Goal: Task Accomplishment & Management: Manage account settings

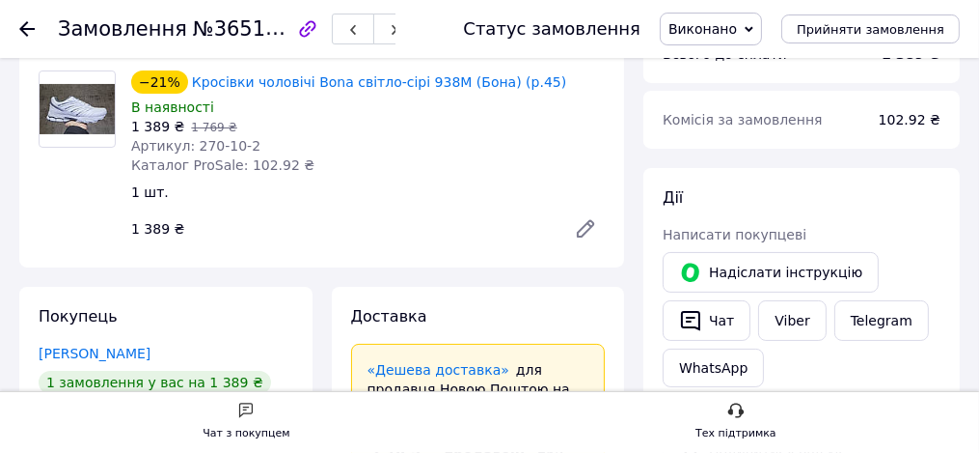
scroll to position [233, 0]
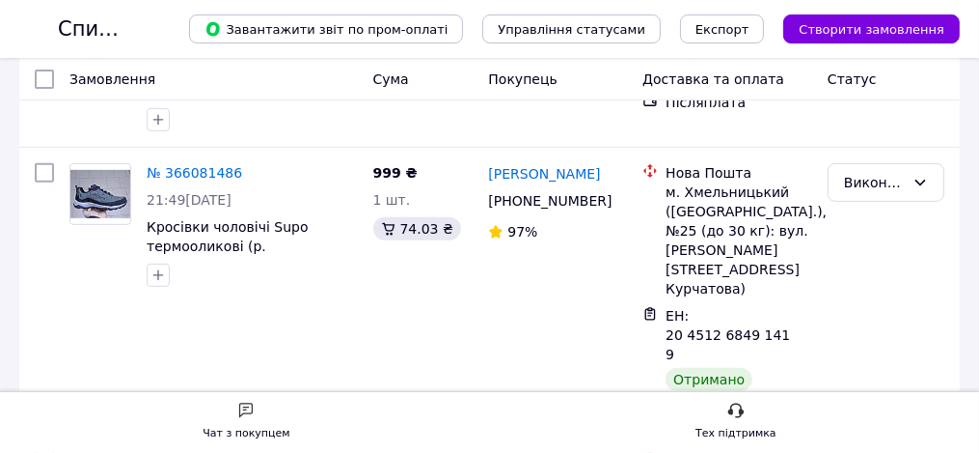
scroll to position [233, 0]
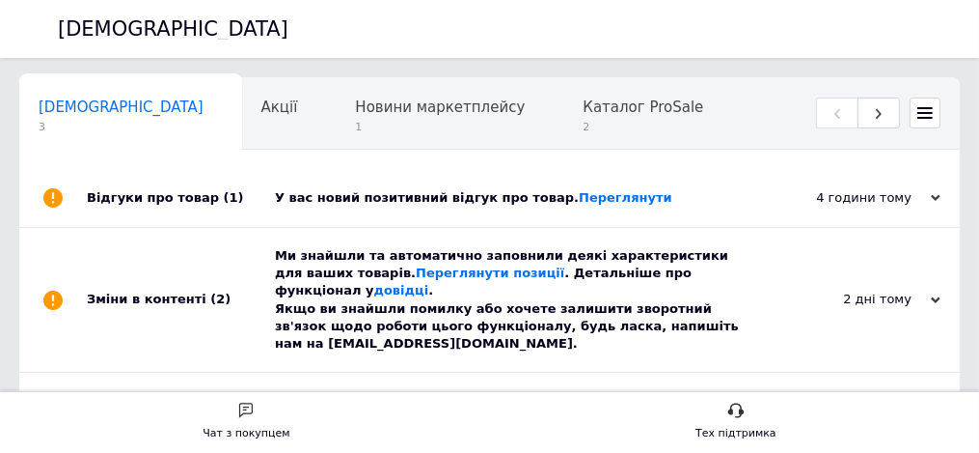
scroll to position [0, 9]
click at [516, 116] on span "Новини маркетплейсу" at bounding box center [431, 106] width 170 height 17
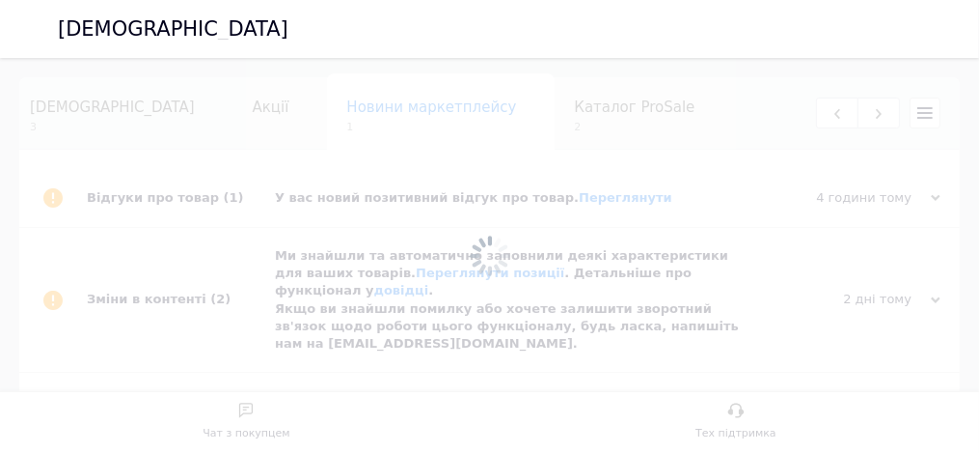
scroll to position [0, 237]
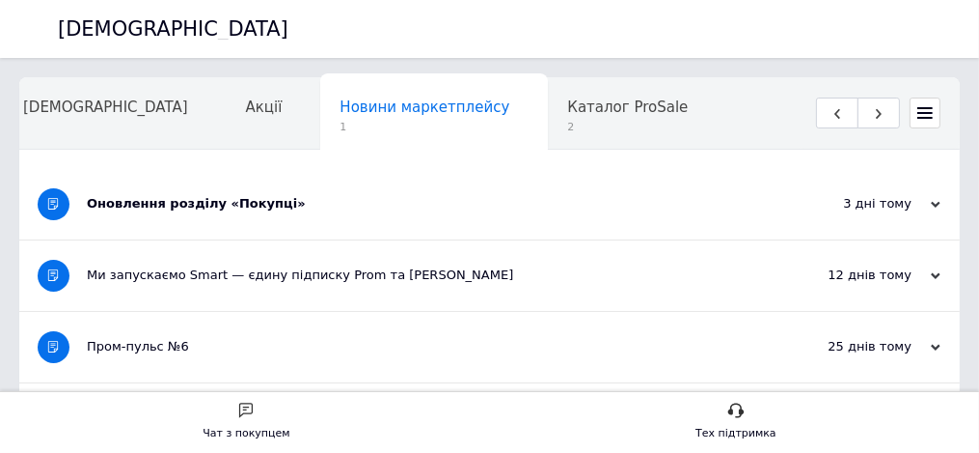
click at [465, 195] on div "Оновлення розділу «Покупці»" at bounding box center [417, 203] width 661 height 17
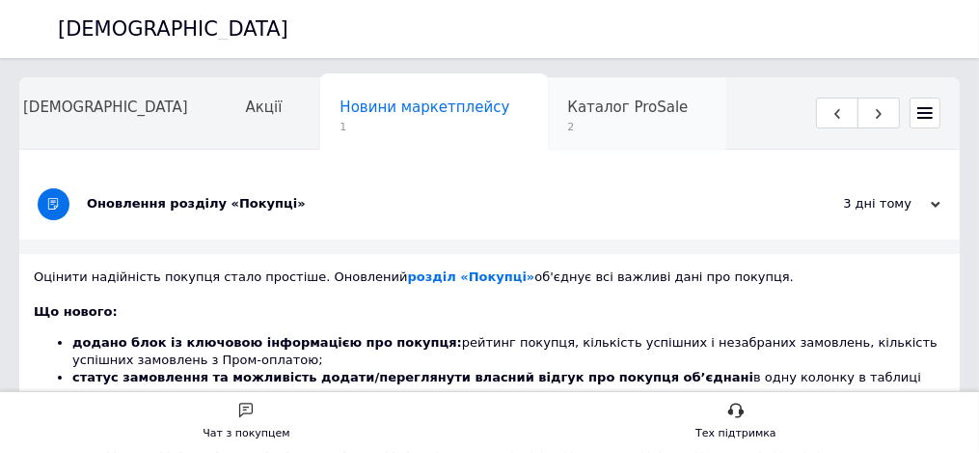
click at [567, 106] on span "Каталог ProSale" at bounding box center [627, 106] width 121 height 17
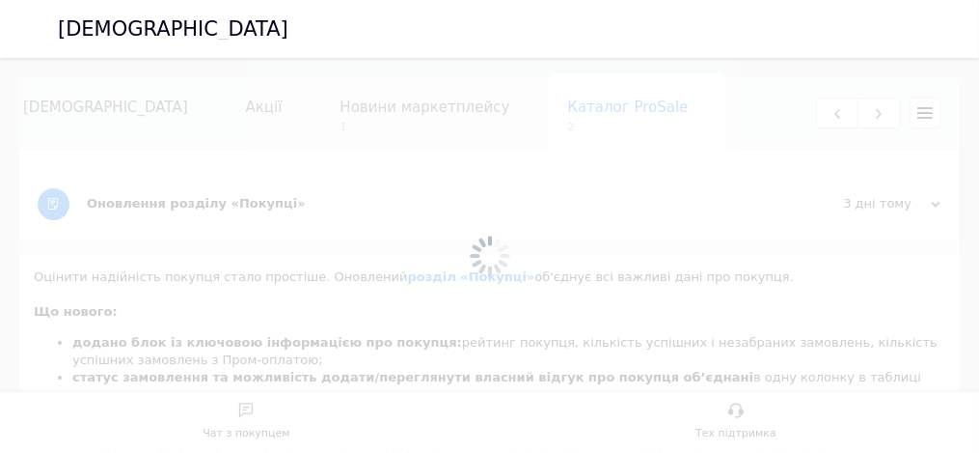
scroll to position [0, 246]
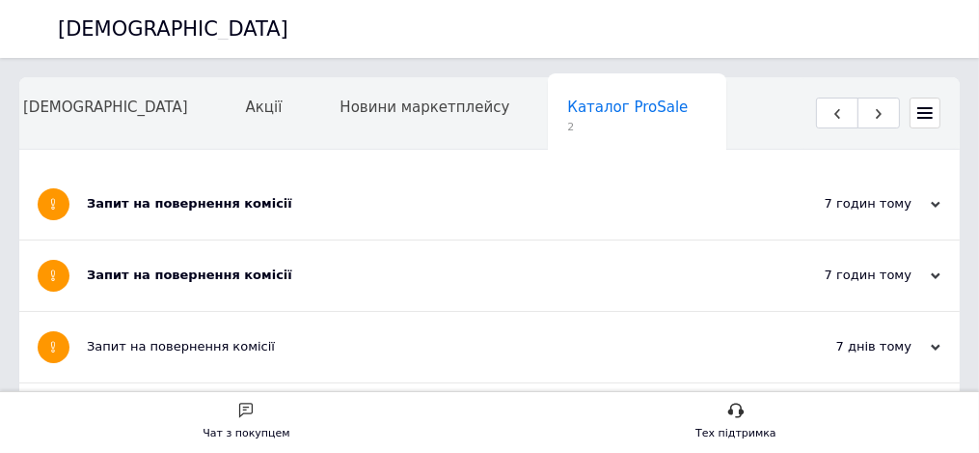
click at [398, 271] on div "Запит на повернення комісії" at bounding box center [417, 274] width 661 height 17
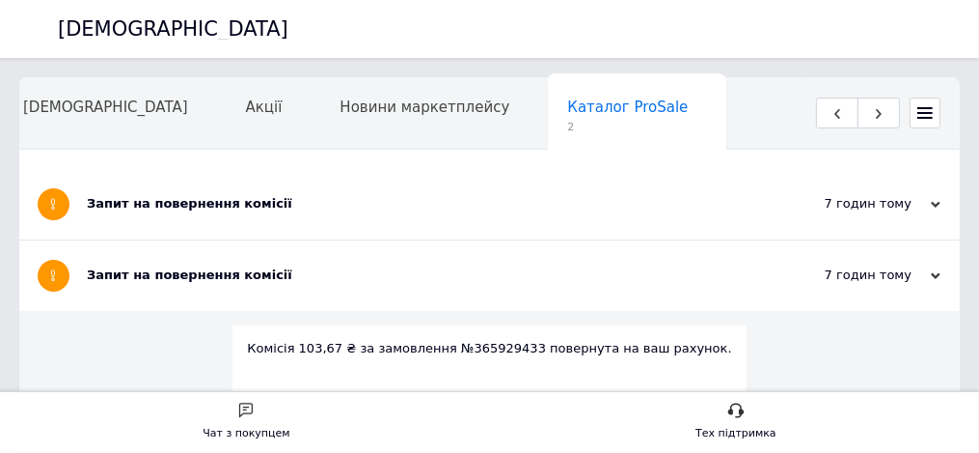
click at [400, 196] on div "Запит на повернення комісії" at bounding box center [417, 203] width 661 height 17
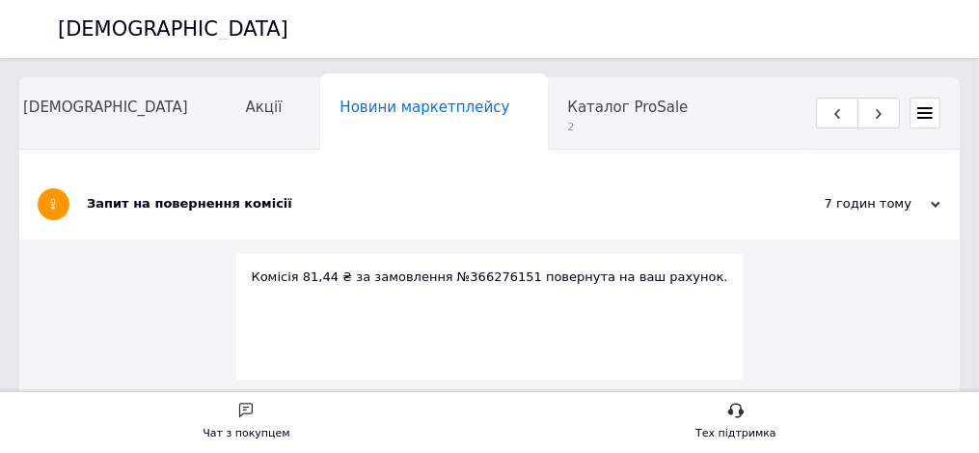
scroll to position [0, 237]
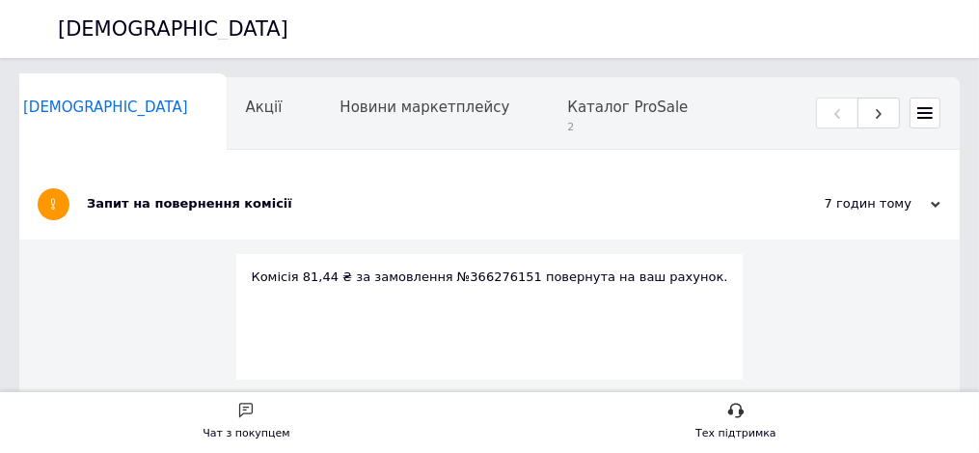
scroll to position [0, 9]
click at [695, 112] on span "Каталог ProSale" at bounding box center [634, 106] width 121 height 17
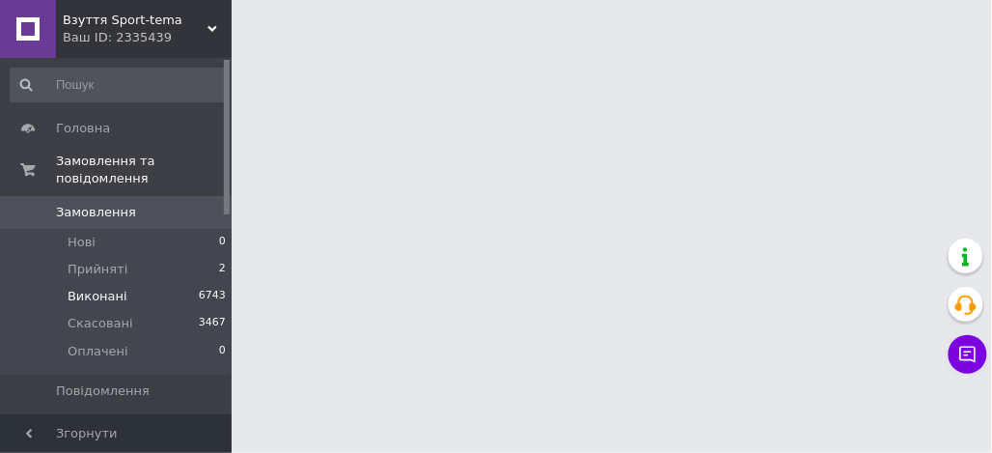
click at [105, 288] on span "Виконані" at bounding box center [98, 296] width 60 height 17
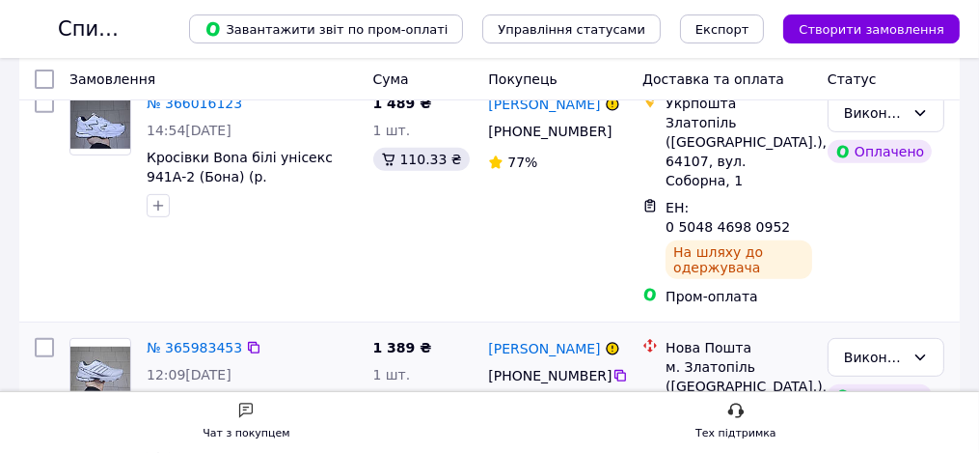
scroll to position [467, 0]
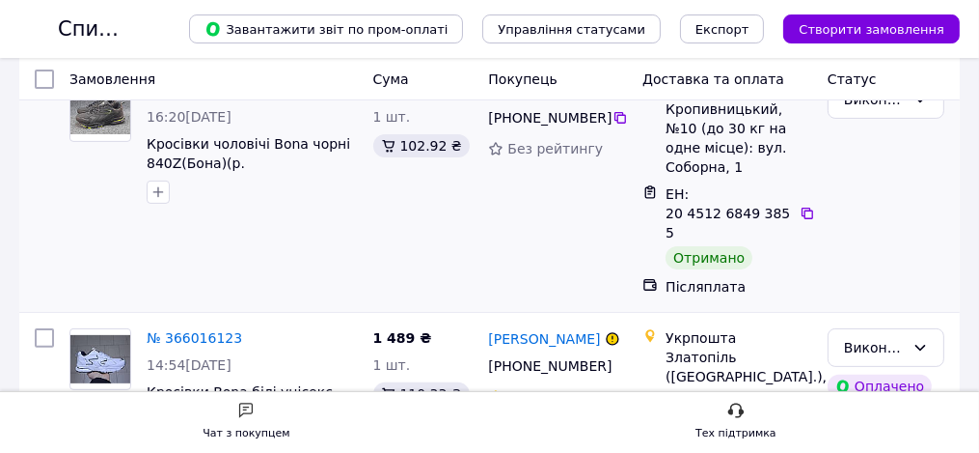
click at [242, 97] on link "№ 366032596" at bounding box center [195, 89] width 96 height 15
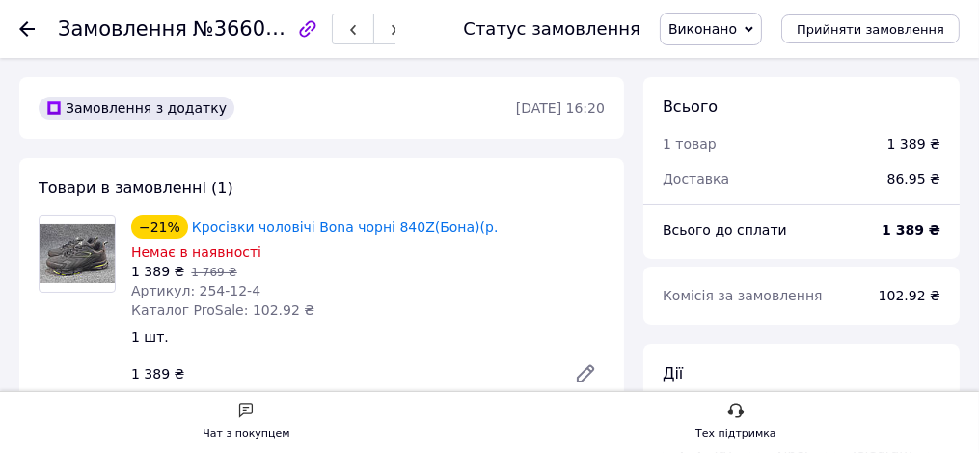
click at [35, 29] on use at bounding box center [26, 28] width 15 height 15
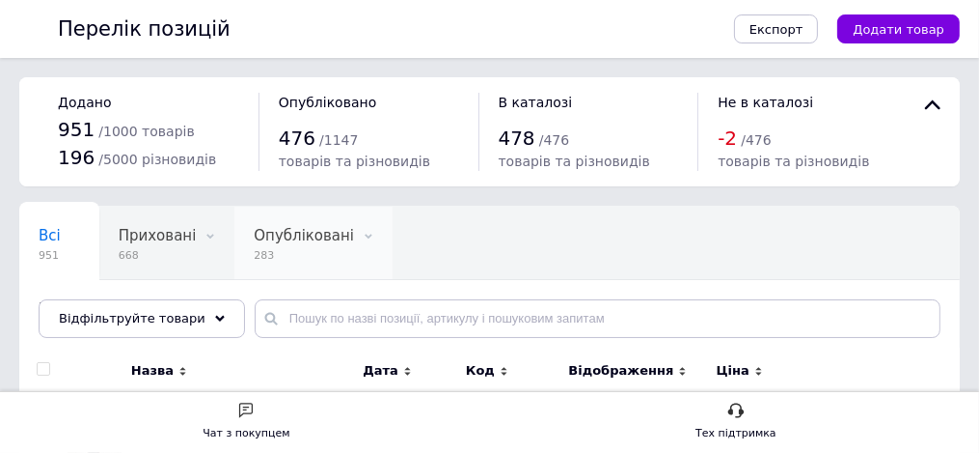
click at [354, 244] on span "Опубліковані" at bounding box center [304, 235] width 100 height 17
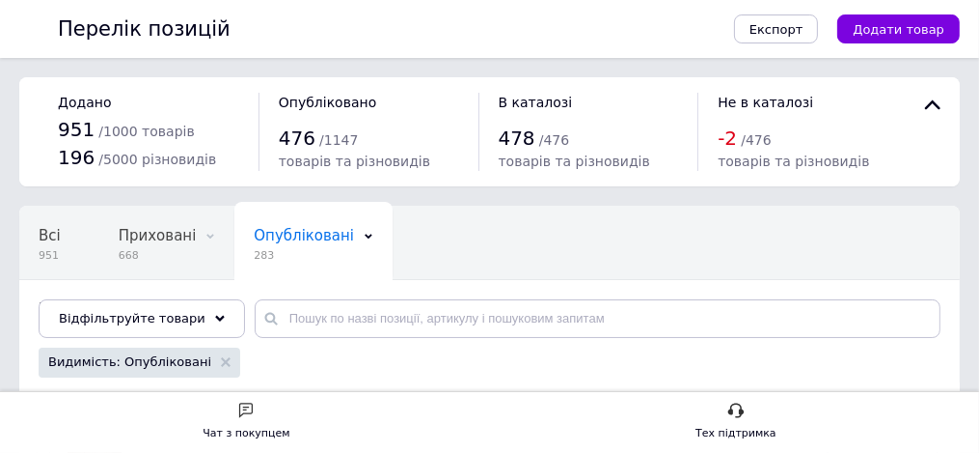
scroll to position [233, 0]
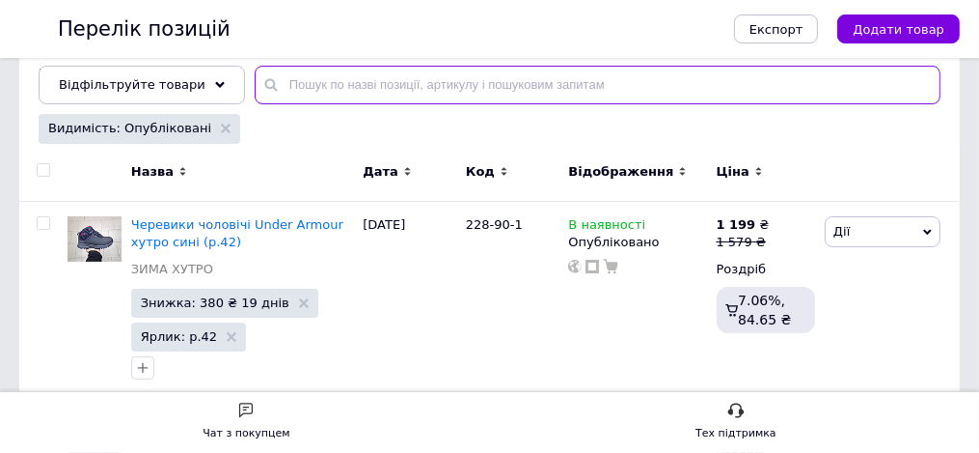
click at [487, 84] on input "text" at bounding box center [598, 85] width 686 height 39
click at [507, 104] on input "text" at bounding box center [598, 85] width 686 height 39
click at [513, 95] on input "text" at bounding box center [598, 85] width 686 height 39
click at [508, 104] on input "text" at bounding box center [598, 85] width 686 height 39
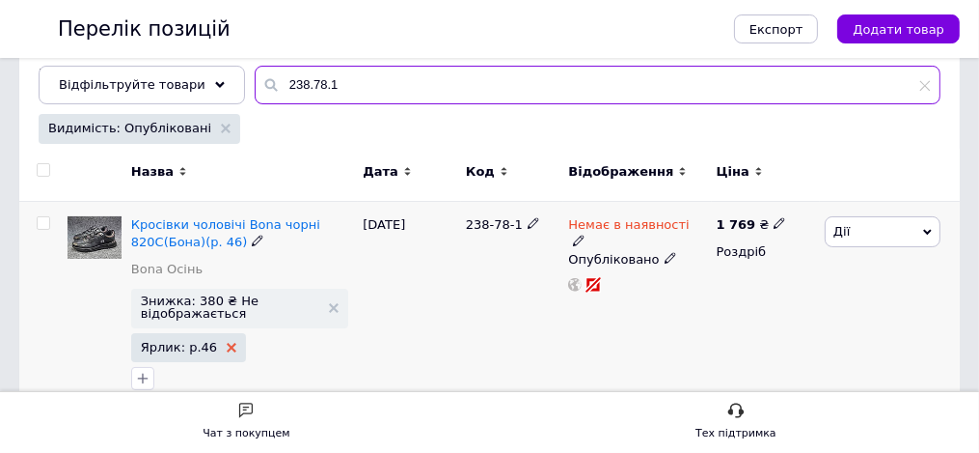
type input "238.78.1"
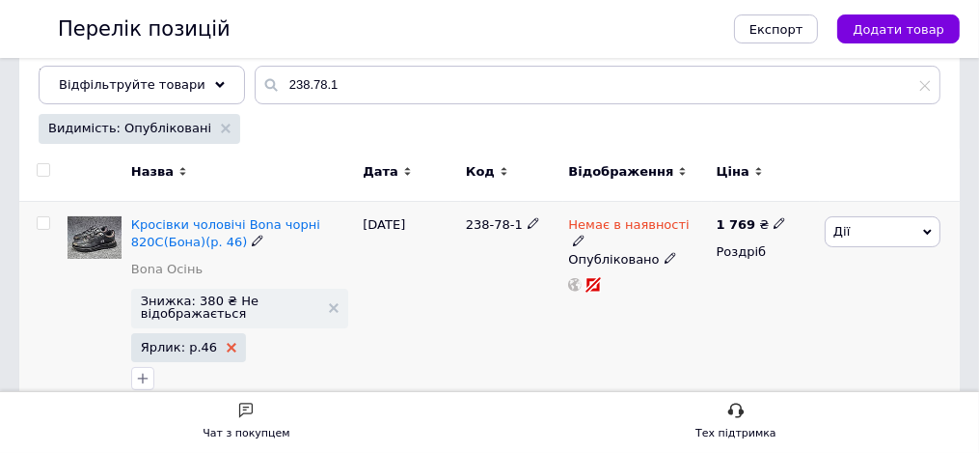
click at [236, 352] on icon at bounding box center [232, 348] width 10 height 10
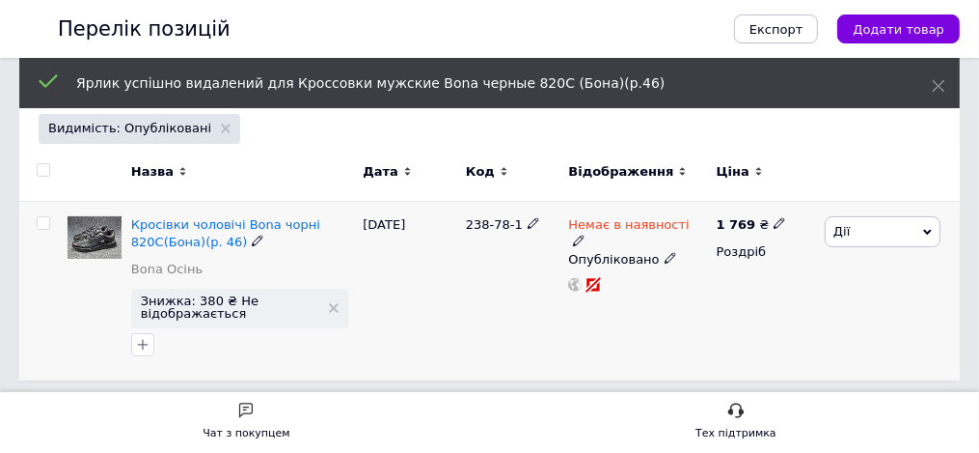
click at [263, 246] on icon at bounding box center [258, 240] width 12 height 12
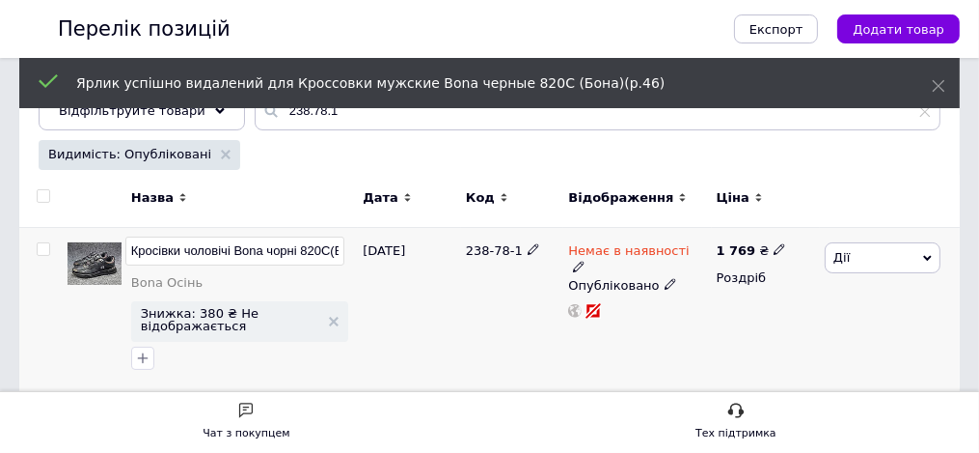
scroll to position [0, 181]
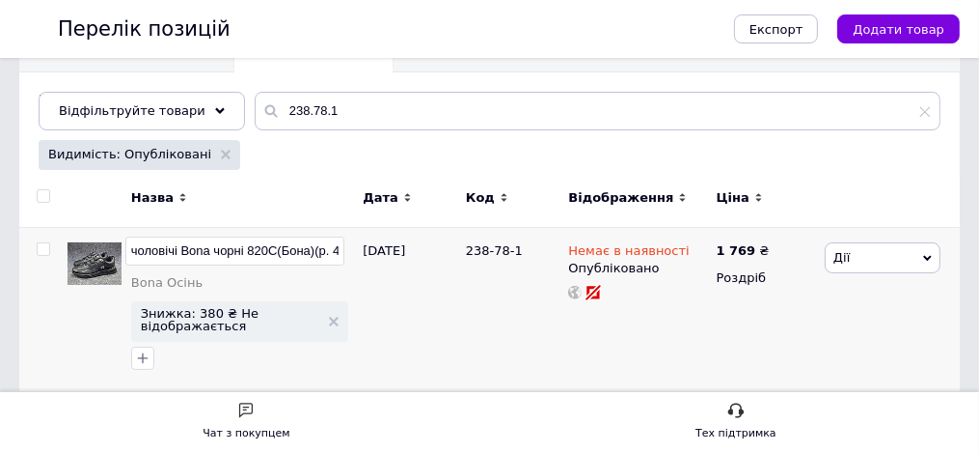
type input "Кросівки чоловічі Bona чорні 820С(Бона)(р."
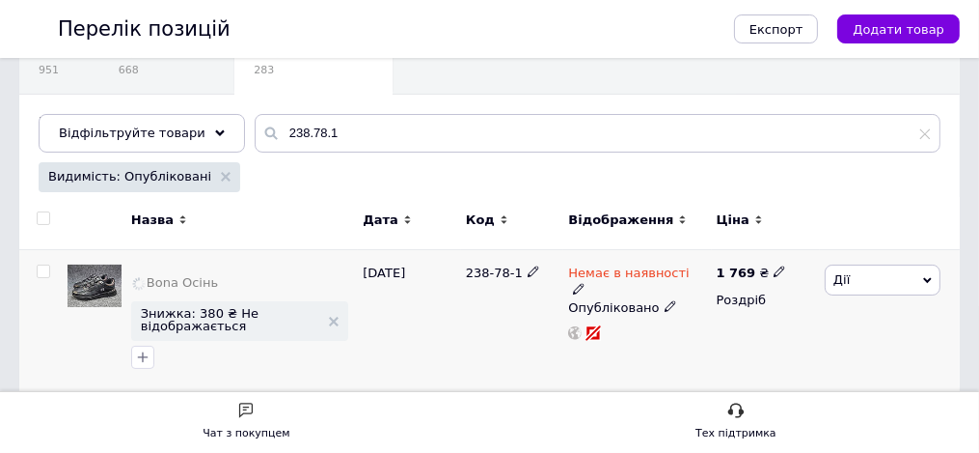
click at [584, 316] on div "Опубліковано" at bounding box center [637, 307] width 138 height 17
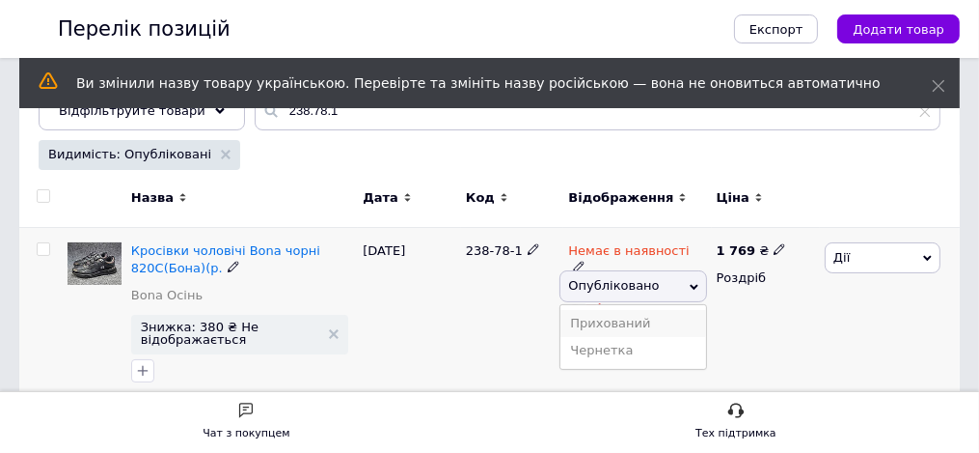
click at [604, 337] on li "Прихований" at bounding box center [633, 323] width 145 height 27
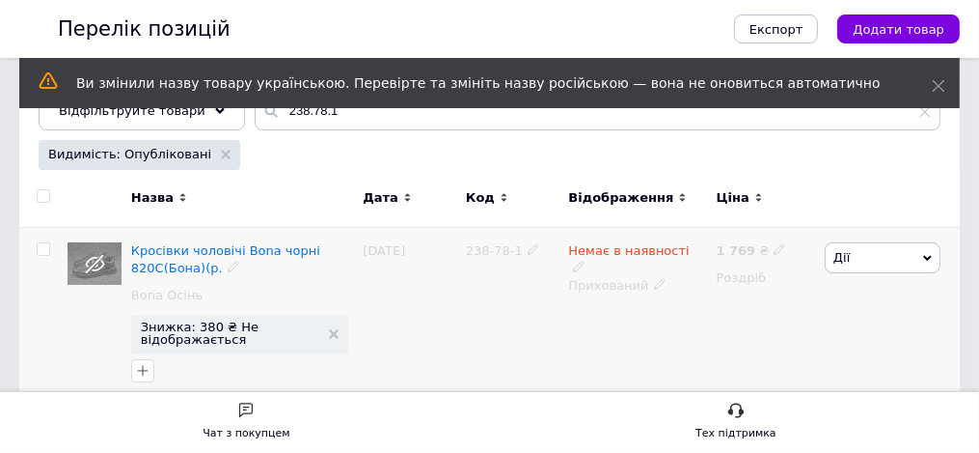
click at [528, 375] on div "238-78-1" at bounding box center [512, 317] width 103 height 178
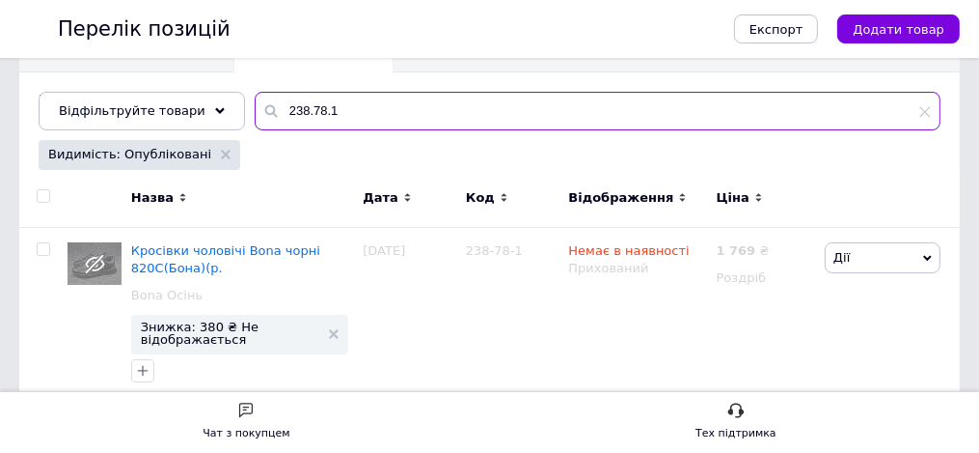
click at [572, 127] on input "238.78.1" at bounding box center [598, 111] width 686 height 39
type input "2"
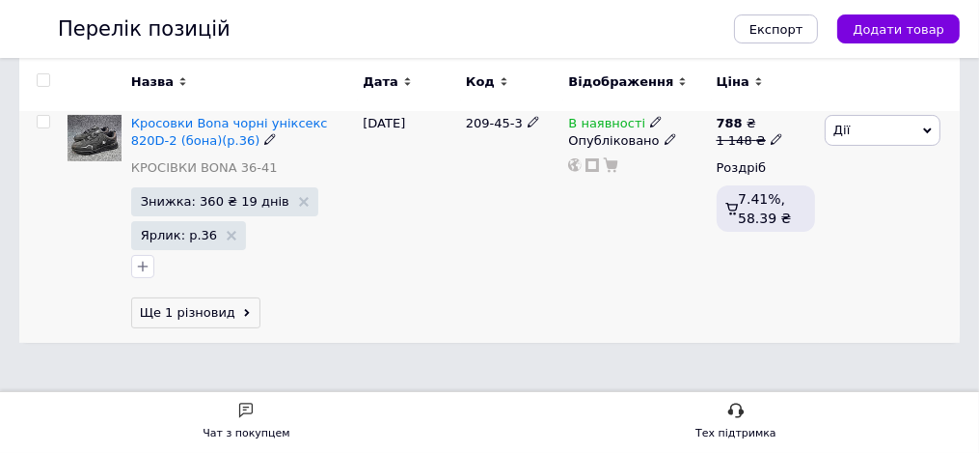
scroll to position [101, 0]
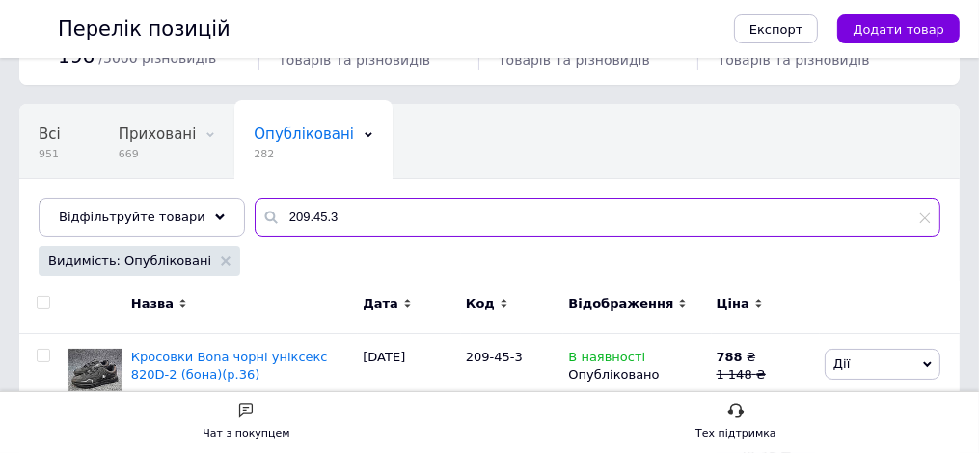
click at [581, 236] on input "209.45.3" at bounding box center [598, 217] width 686 height 39
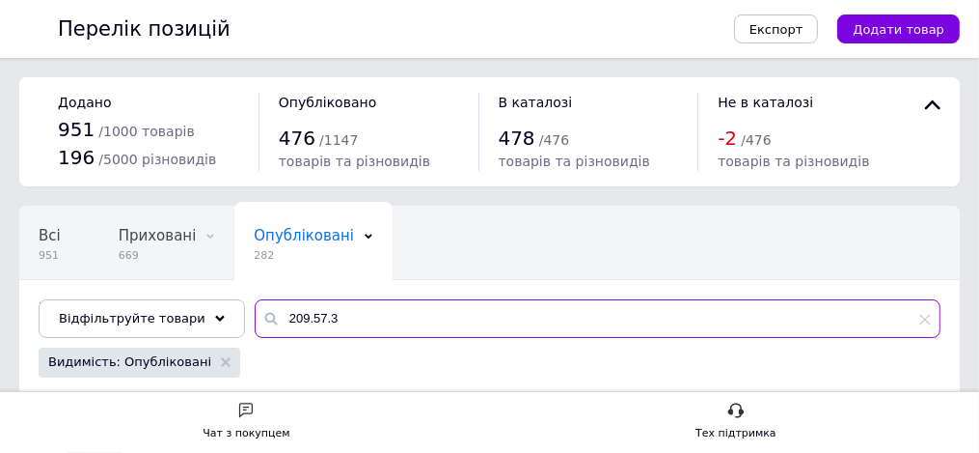
click at [580, 338] on input "209.57.3" at bounding box center [598, 318] width 686 height 39
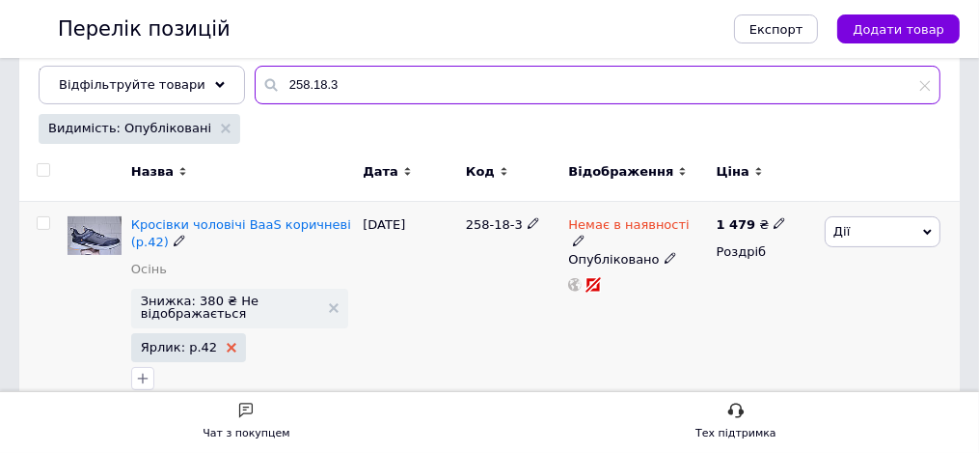
type input "258.18.3"
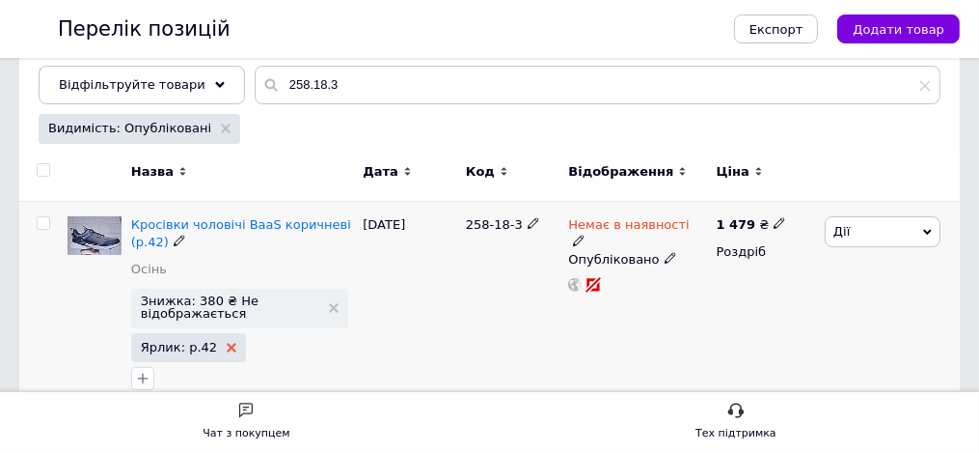
click at [236, 352] on use at bounding box center [232, 348] width 10 height 10
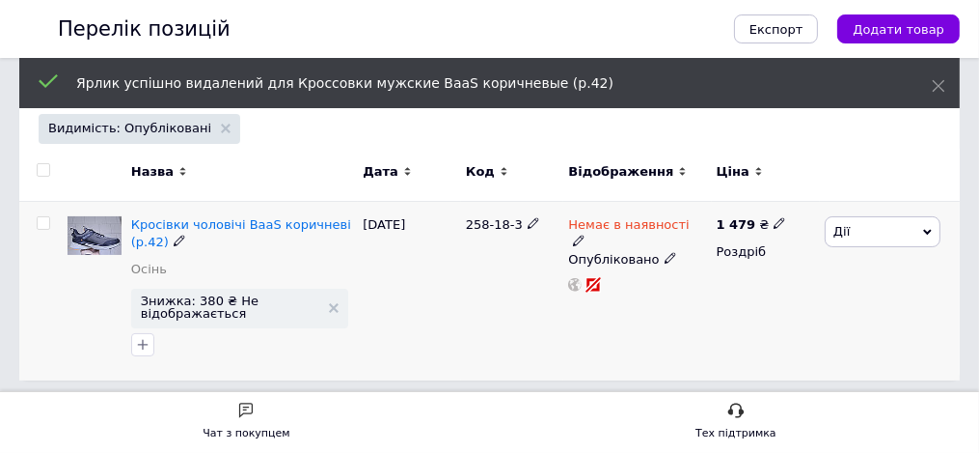
click at [185, 246] on icon at bounding box center [180, 240] width 12 height 12
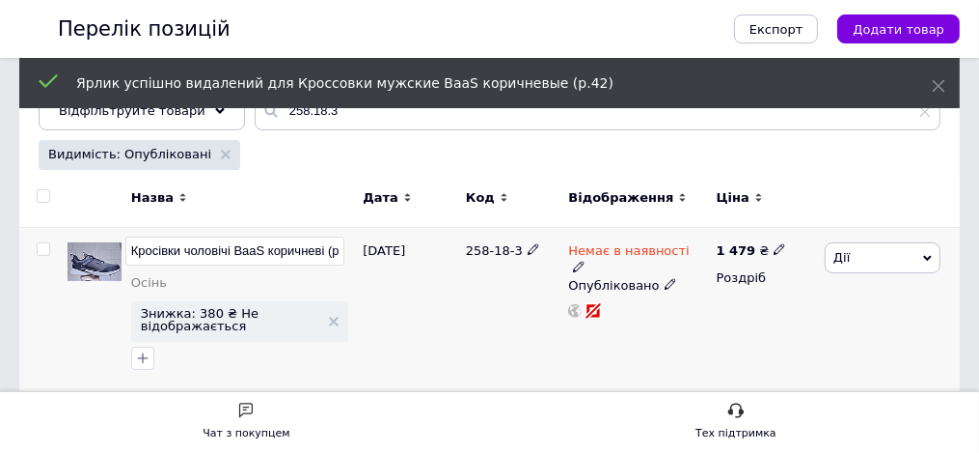
scroll to position [0, 138]
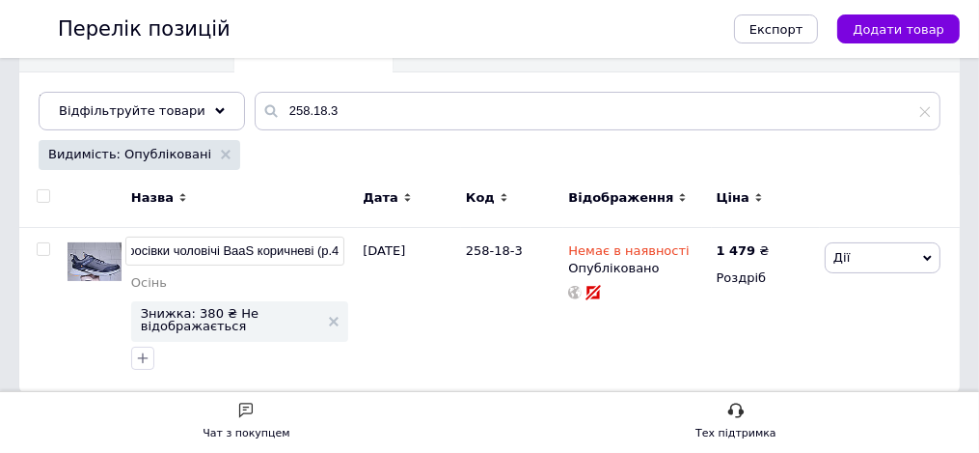
type input "Кросівки чоловічі BaaS коричневі (р."
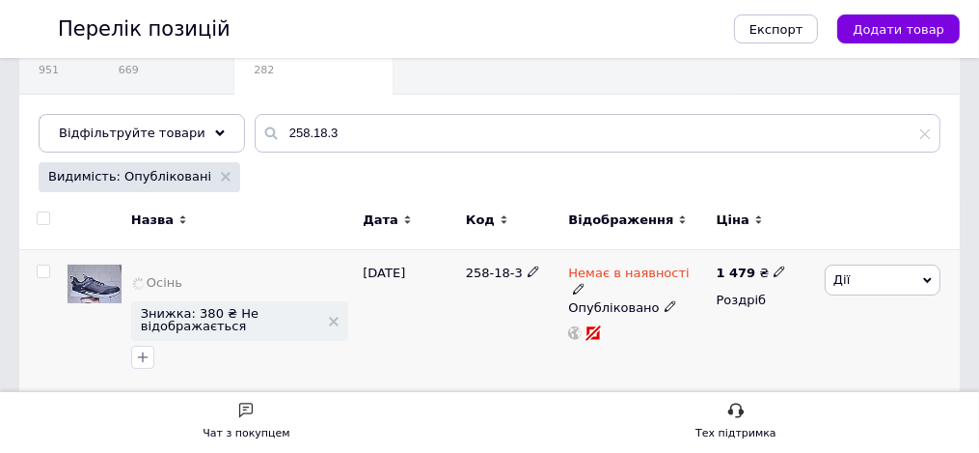
click at [587, 341] on div "Немає в наявності Опубліковано" at bounding box center [637, 302] width 138 height 76
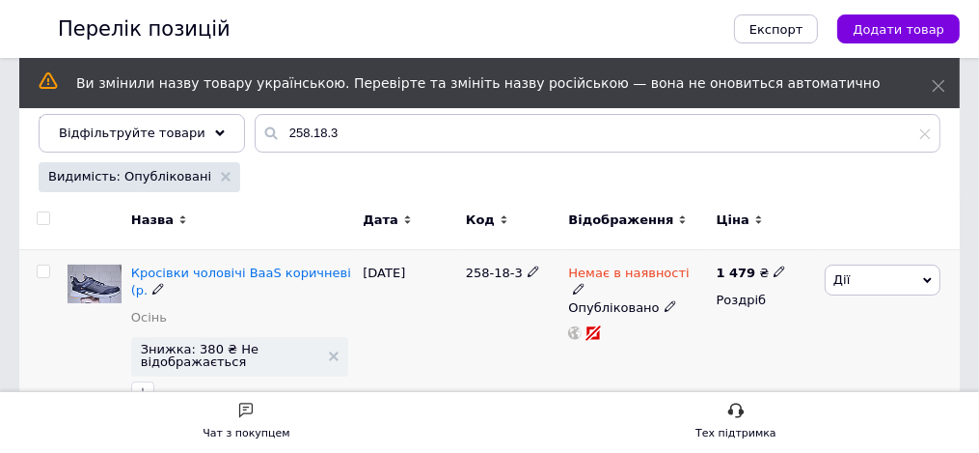
scroll to position [207, 0]
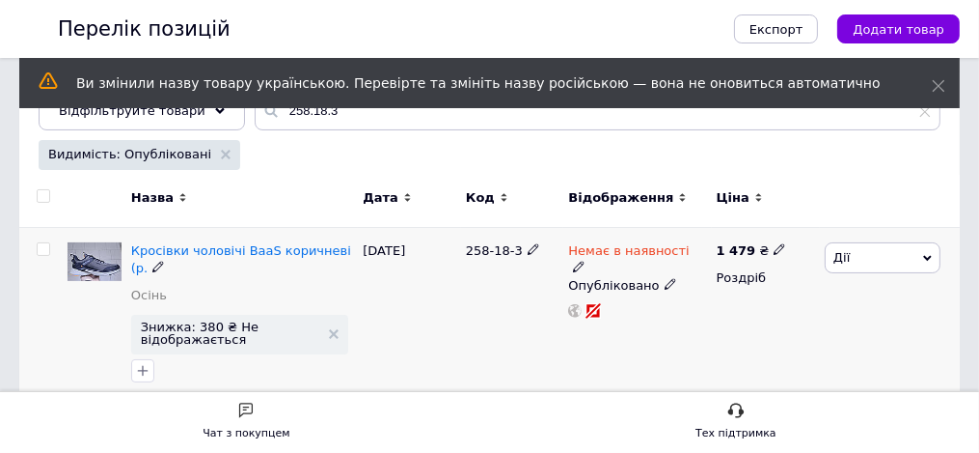
click at [665, 290] on span at bounding box center [671, 284] width 12 height 14
click at [604, 337] on li "Прихований" at bounding box center [633, 323] width 145 height 27
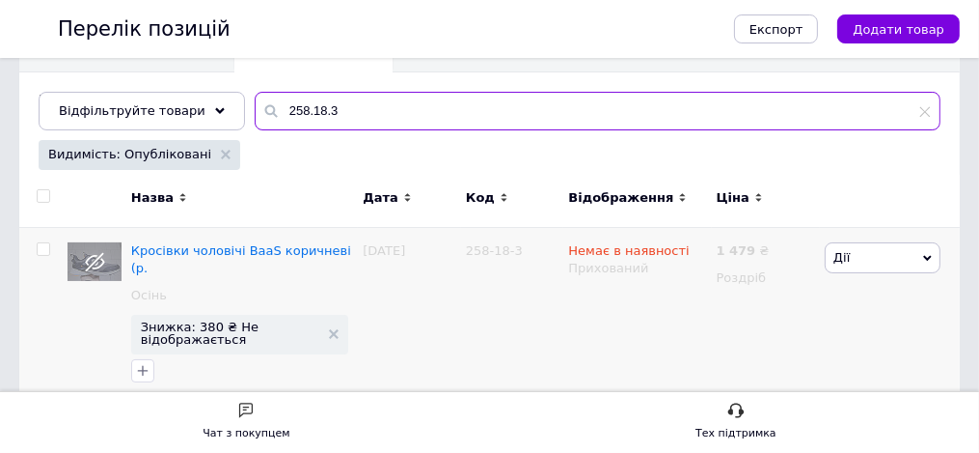
click at [606, 123] on input "258.18.3" at bounding box center [598, 111] width 686 height 39
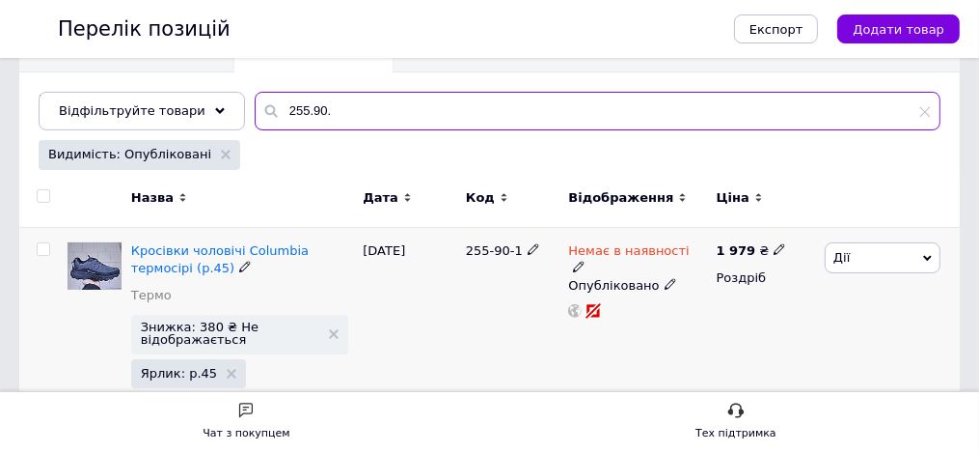
type input "255.90."
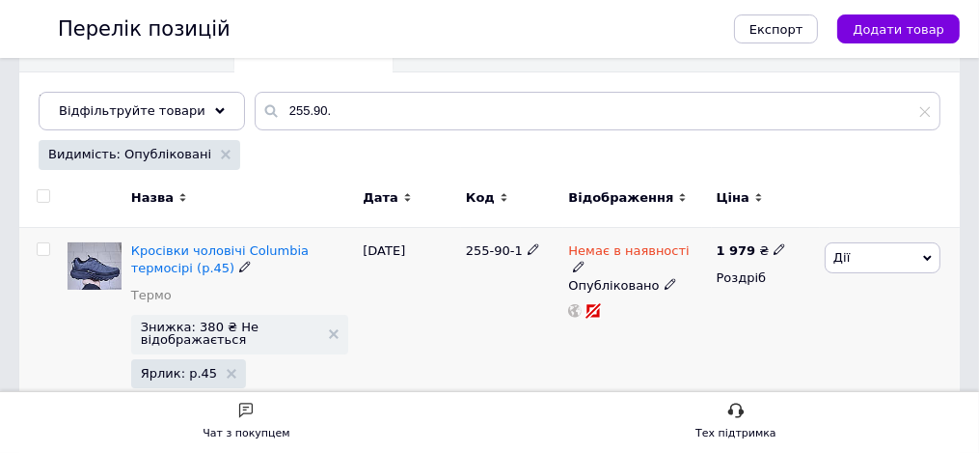
click at [251, 272] on icon at bounding box center [245, 267] width 12 height 12
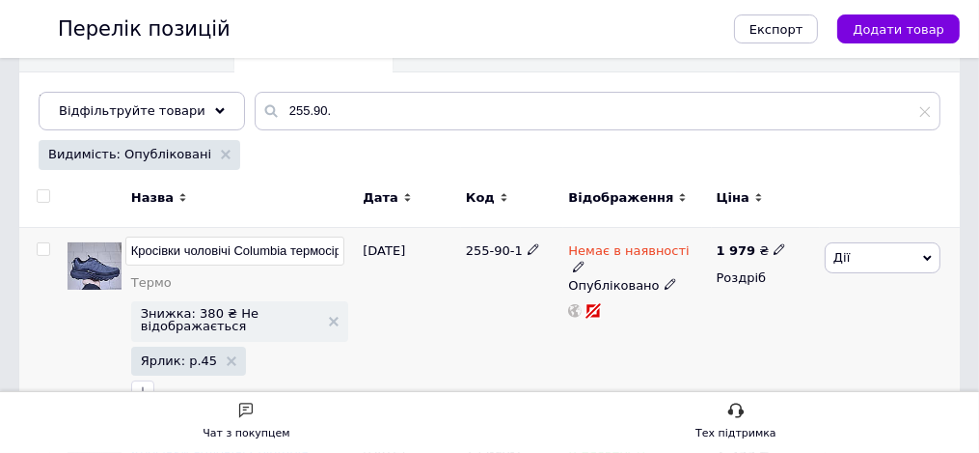
scroll to position [0, 157]
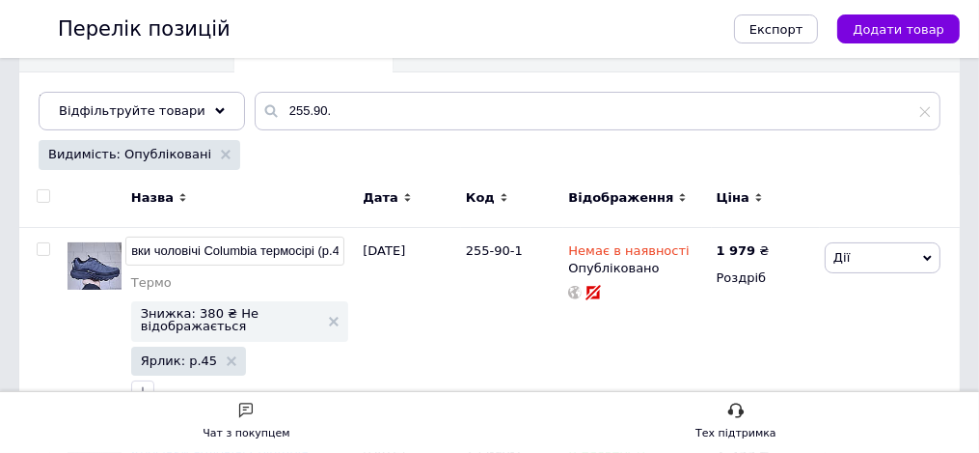
type input "Кросівки чоловічі Columbia термосірі (р."
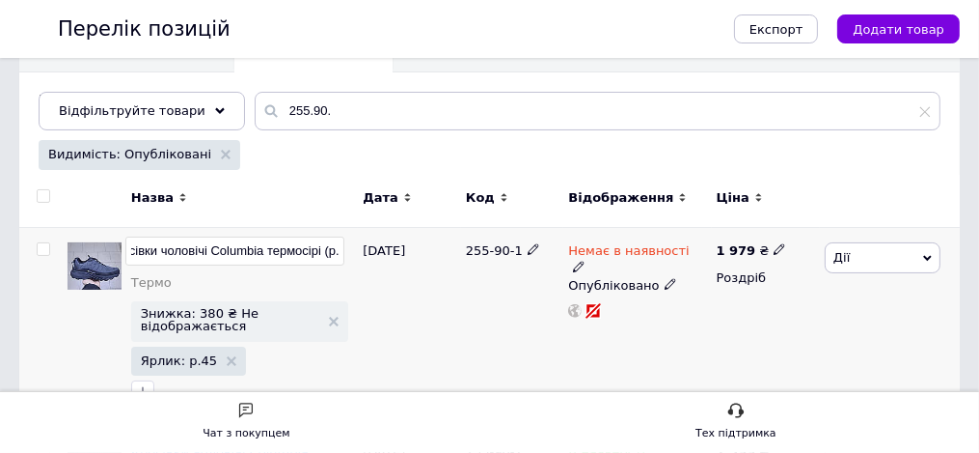
scroll to position [441, 0]
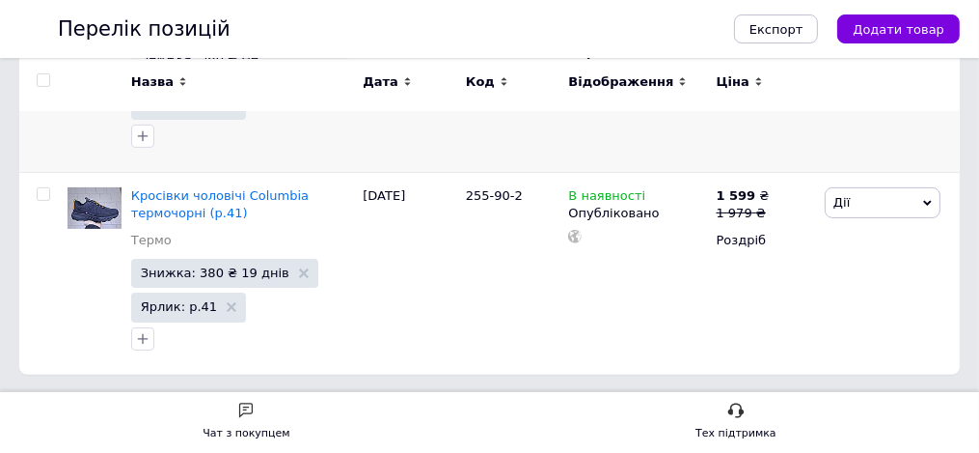
click at [354, 151] on div "Знижка: 380 ₴ Не відображається Ярлик: р.45" at bounding box center [242, 97] width 223 height 105
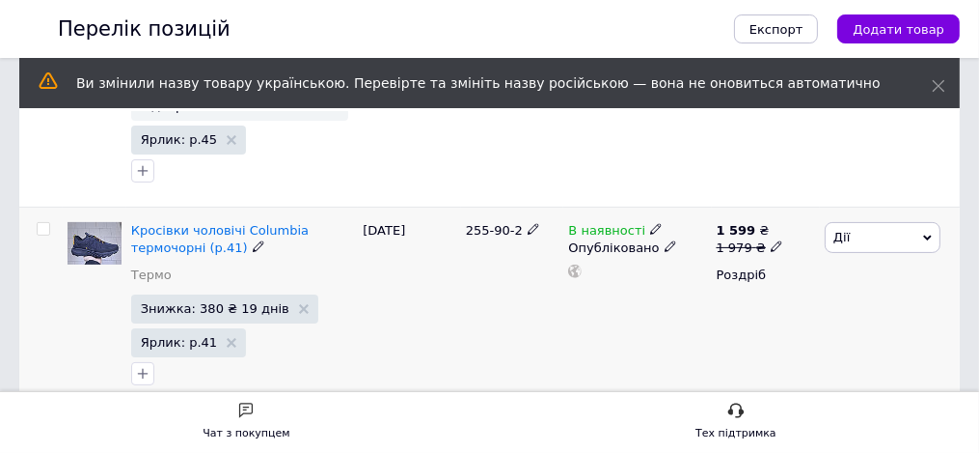
scroll to position [207, 0]
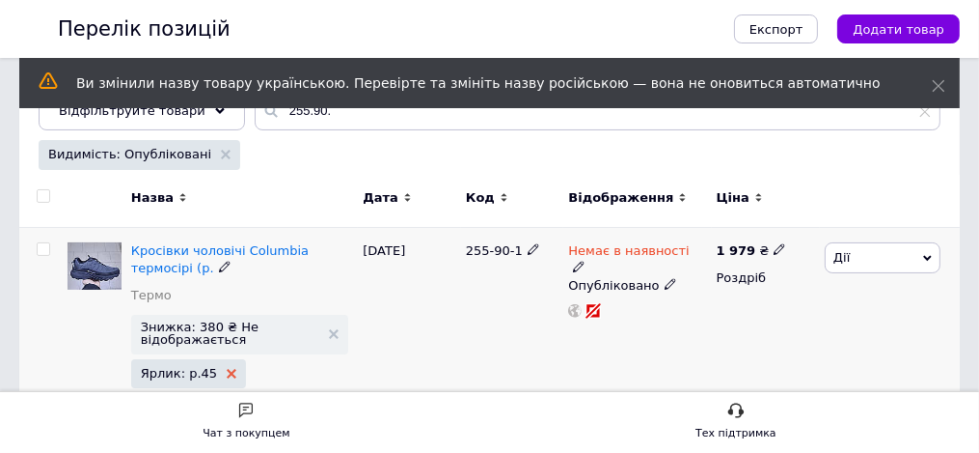
click at [236, 378] on icon at bounding box center [232, 374] width 10 height 10
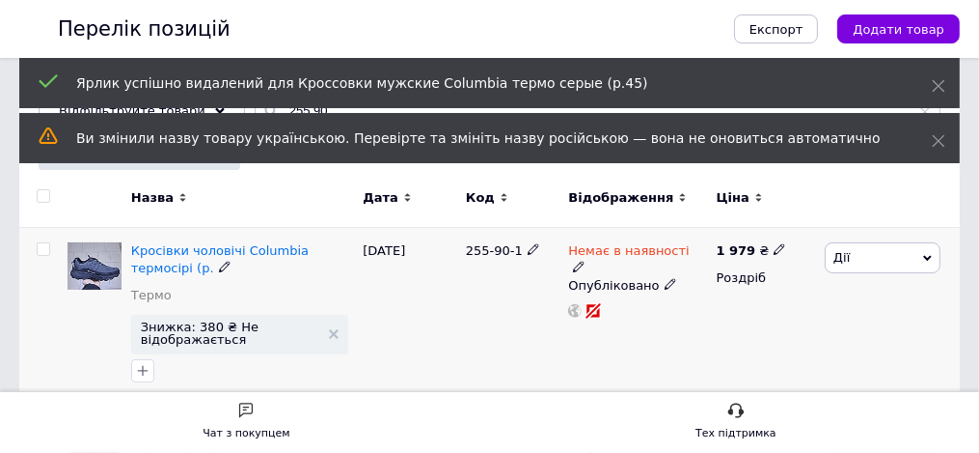
click at [665, 289] on icon at bounding box center [671, 284] width 12 height 12
click at [611, 337] on li "Прихований" at bounding box center [633, 323] width 145 height 27
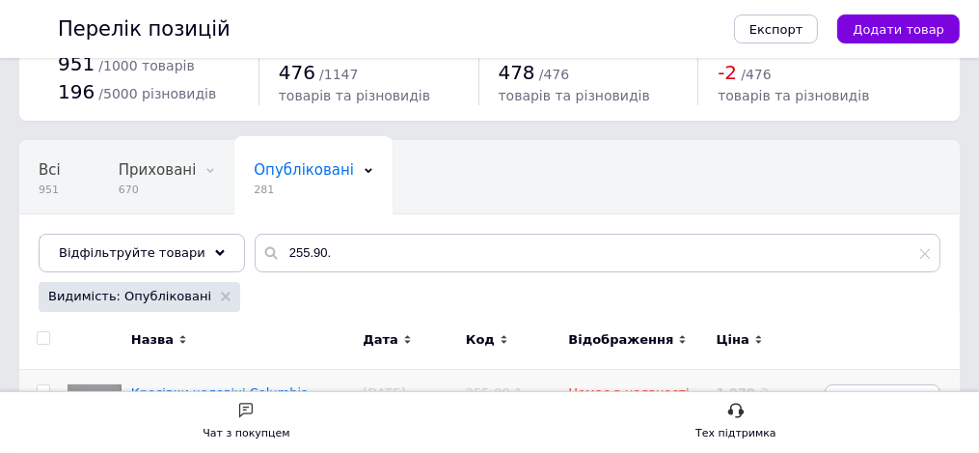
scroll to position [0, 0]
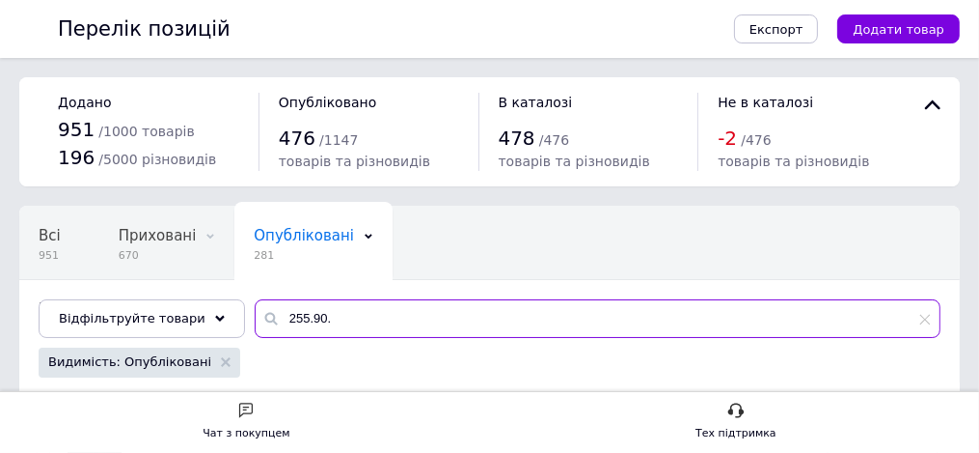
click at [576, 333] on input "255.90." at bounding box center [598, 318] width 686 height 39
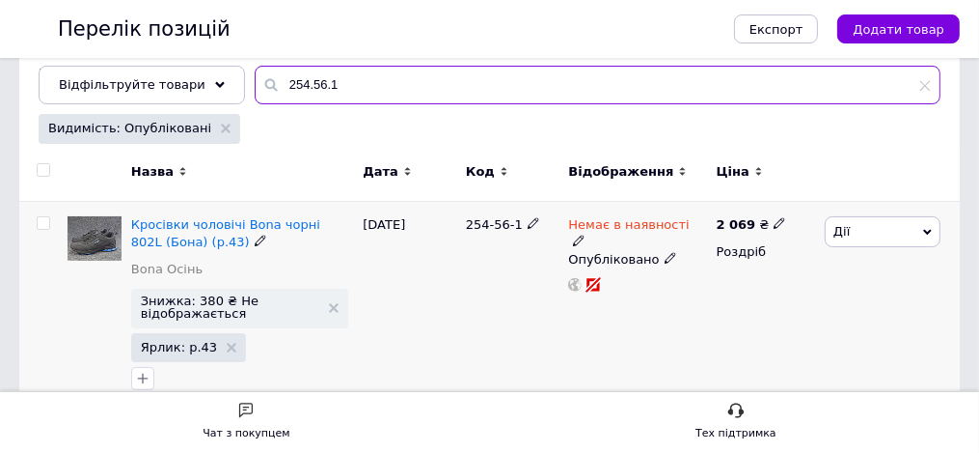
type input "254.56.1"
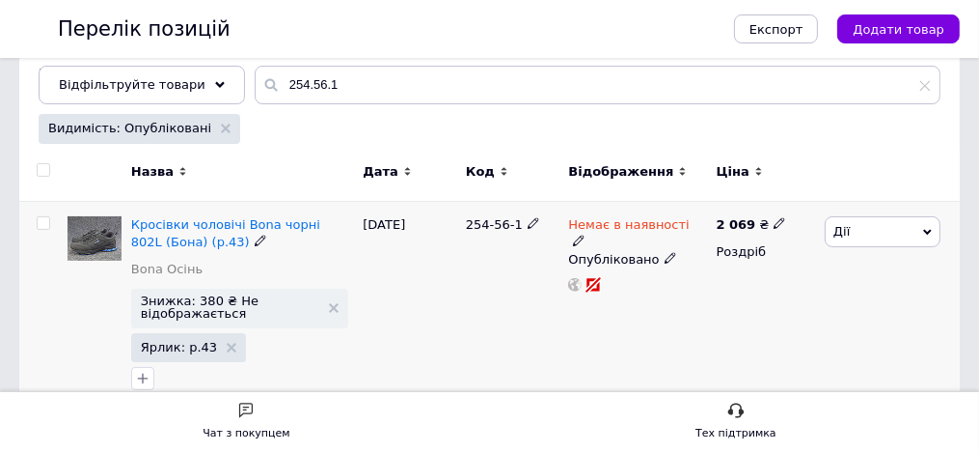
click at [266, 246] on icon at bounding box center [261, 240] width 12 height 12
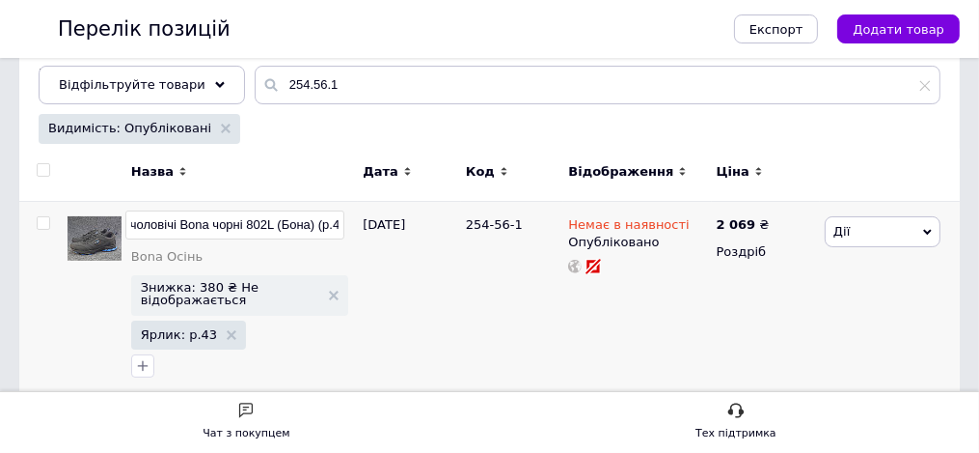
type input "Кросівки чоловічі Bona чорні 802L (Бона) (р."
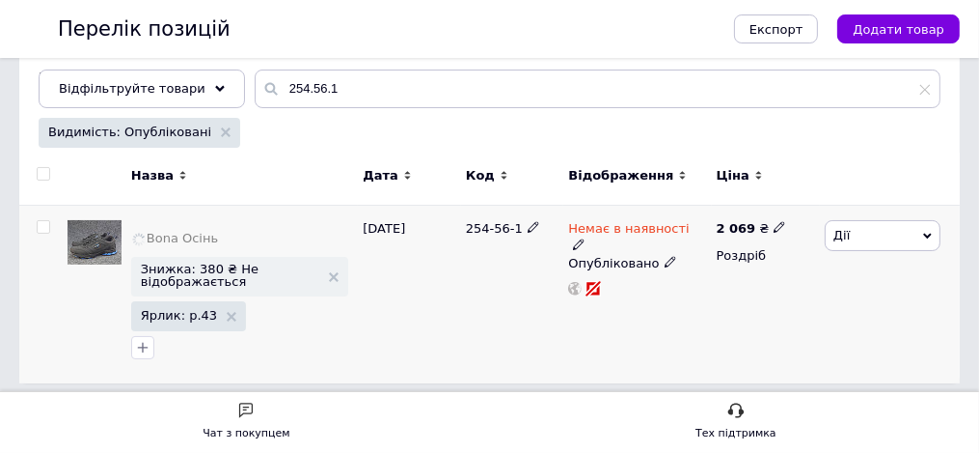
click at [246, 330] on span "Ярлик: р.43" at bounding box center [188, 315] width 115 height 29
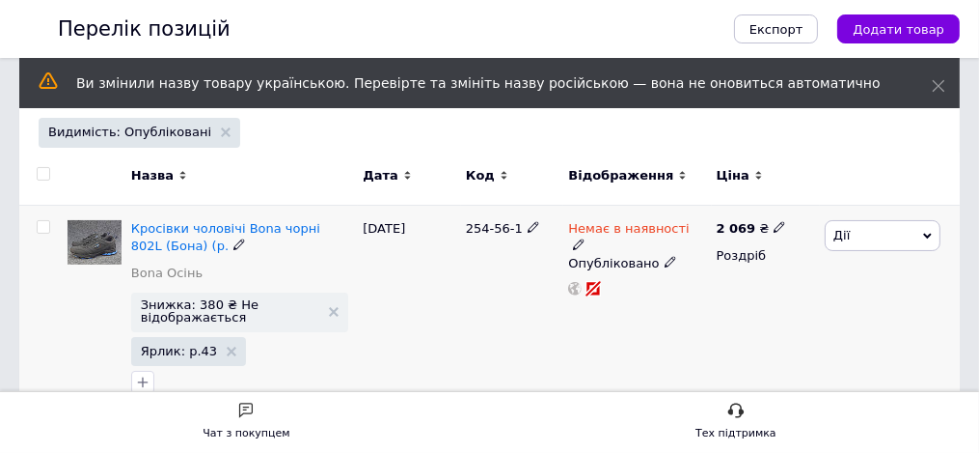
scroll to position [233, 0]
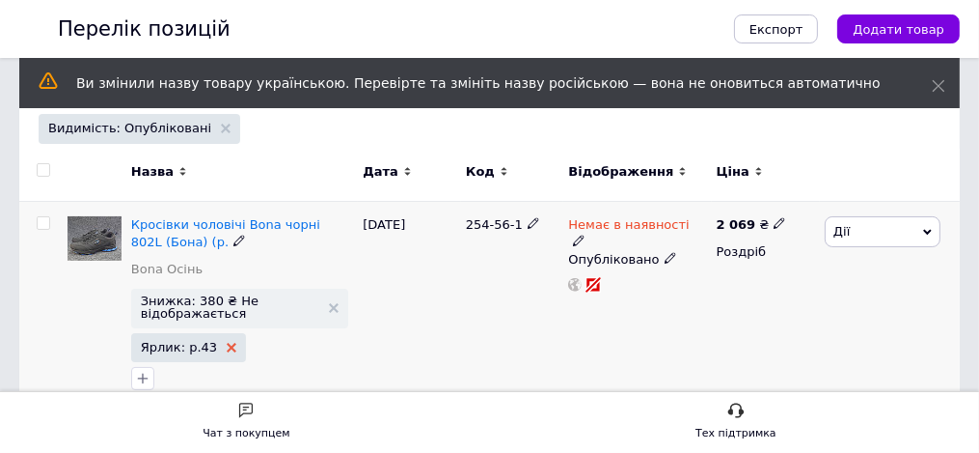
click at [236, 352] on icon at bounding box center [232, 348] width 10 height 10
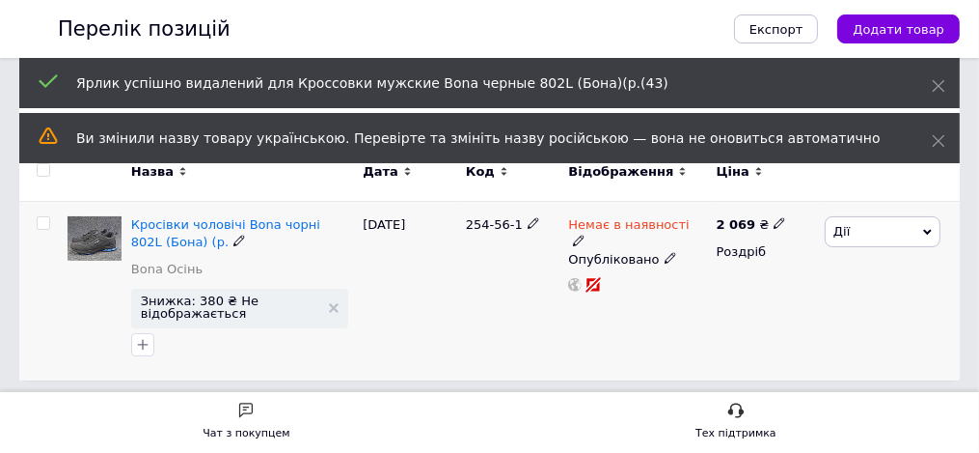
click at [665, 263] on icon at bounding box center [671, 258] width 12 height 12
click at [610, 311] on li "Прихований" at bounding box center [633, 297] width 145 height 27
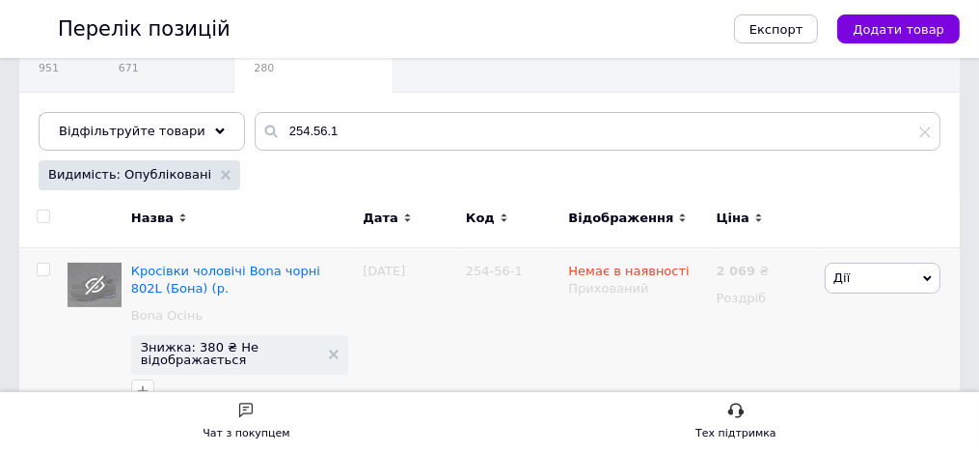
scroll to position [0, 0]
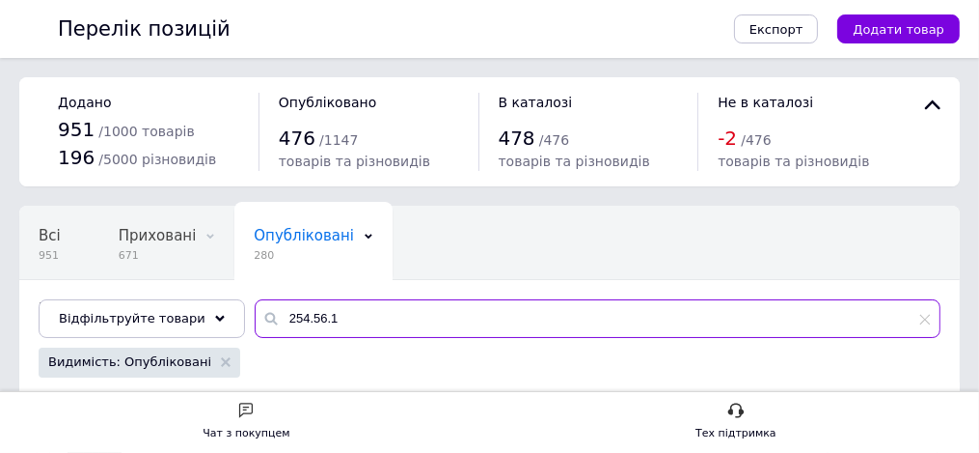
click at [570, 334] on input "254.56.1" at bounding box center [598, 318] width 686 height 39
type input "2"
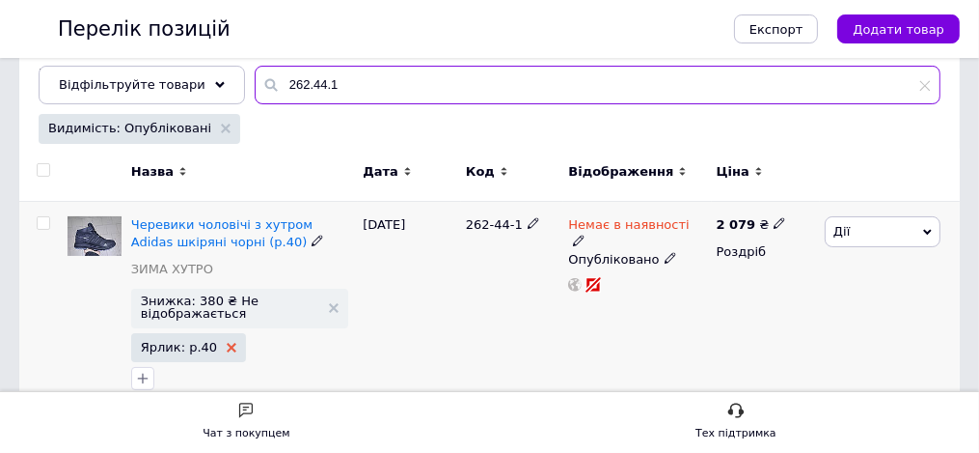
type input "262.44.1"
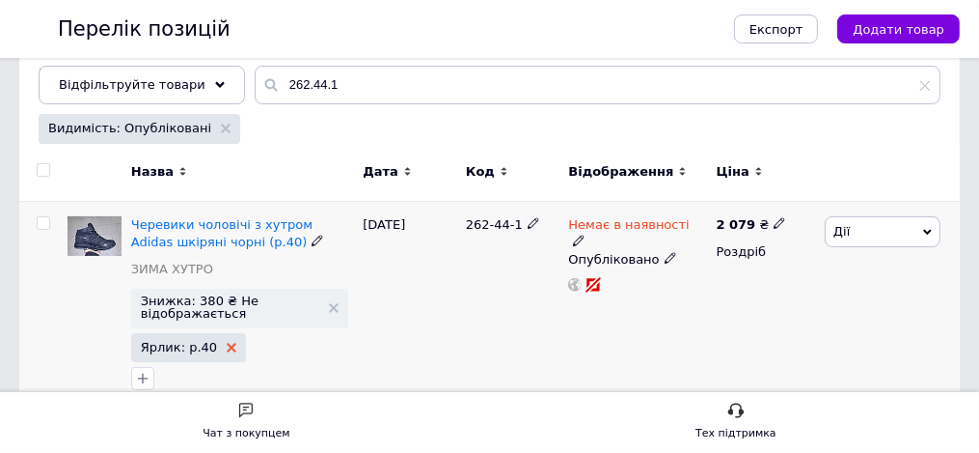
click at [236, 352] on icon at bounding box center [232, 348] width 10 height 10
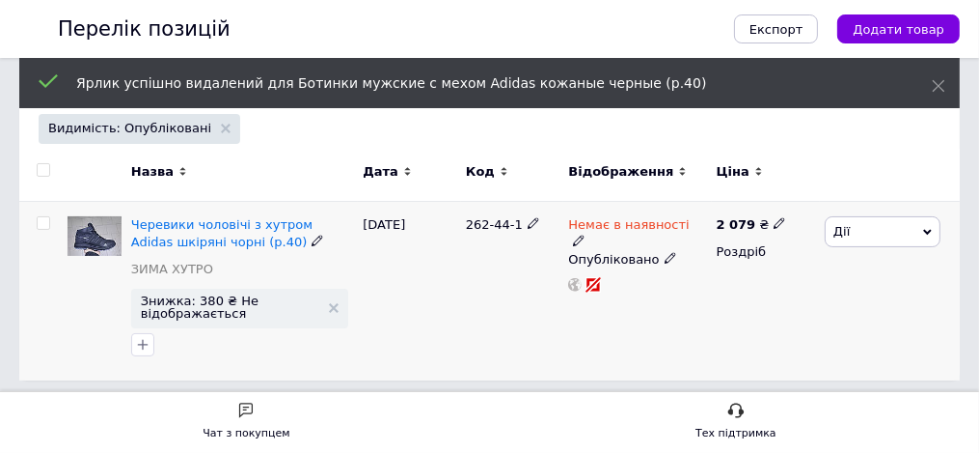
click at [322, 246] on use at bounding box center [317, 240] width 11 height 11
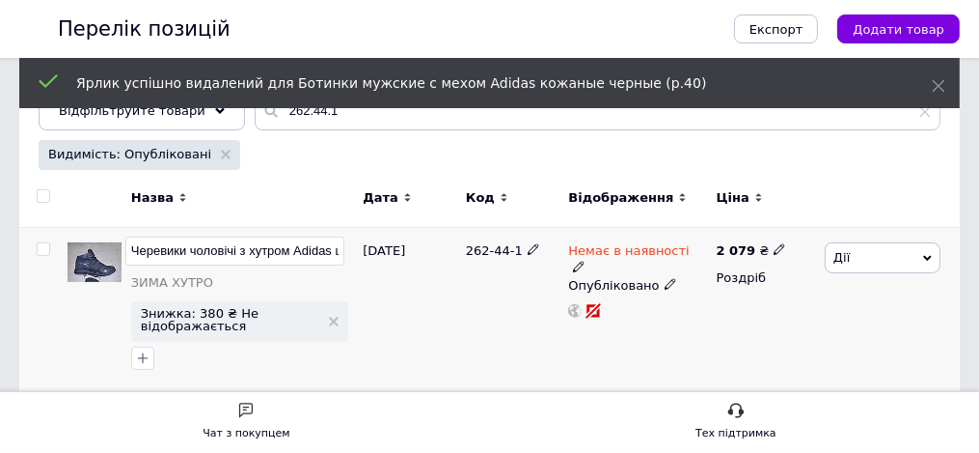
scroll to position [0, 224]
type input "Черевики чоловічі з хутром Adidas шкіряні чорні (р."
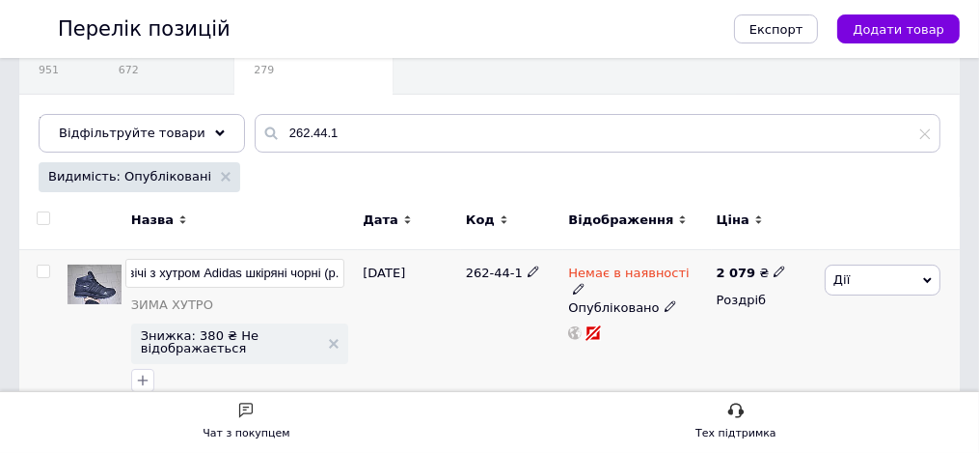
click at [591, 316] on div "Опубліковано" at bounding box center [637, 307] width 138 height 17
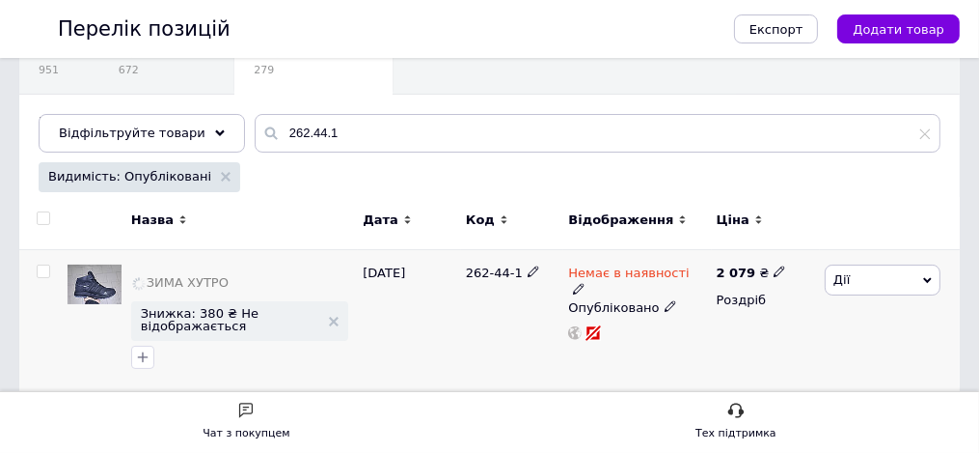
scroll to position [207, 0]
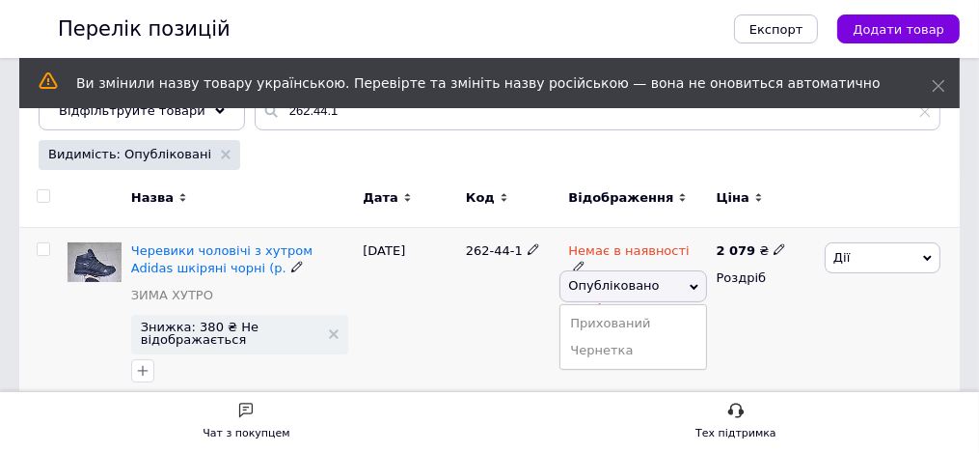
click at [591, 292] on span "Опубліковано" at bounding box center [613, 285] width 91 height 14
click at [665, 289] on use at bounding box center [670, 284] width 11 height 11
click at [595, 337] on li "Прихований" at bounding box center [633, 323] width 145 height 27
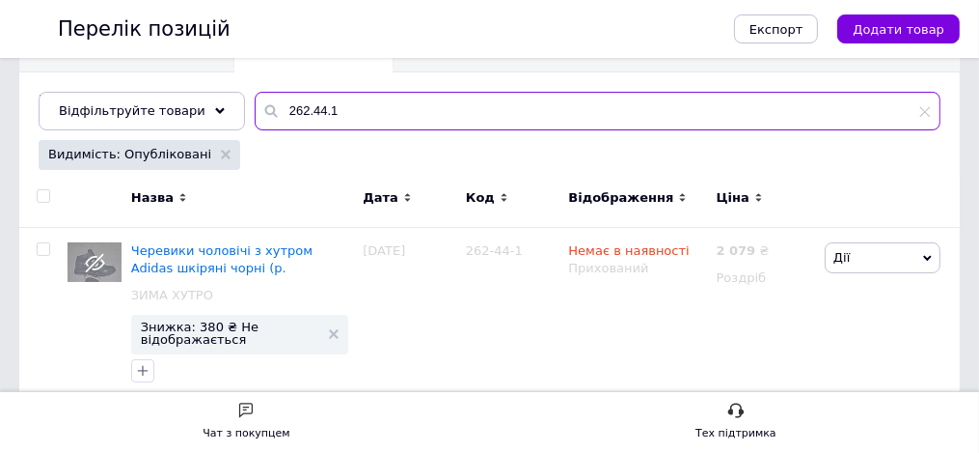
click at [563, 130] on input "262.44.1" at bounding box center [598, 111] width 686 height 39
type input "2"
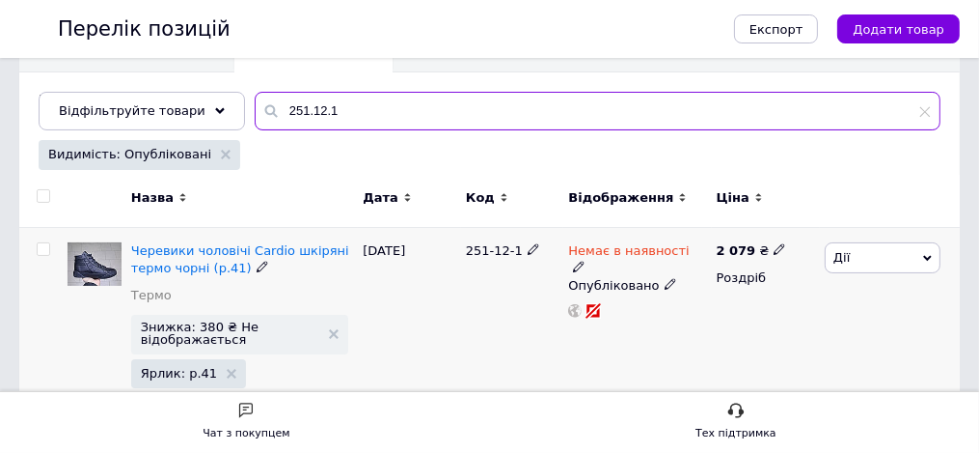
type input "251.12.1"
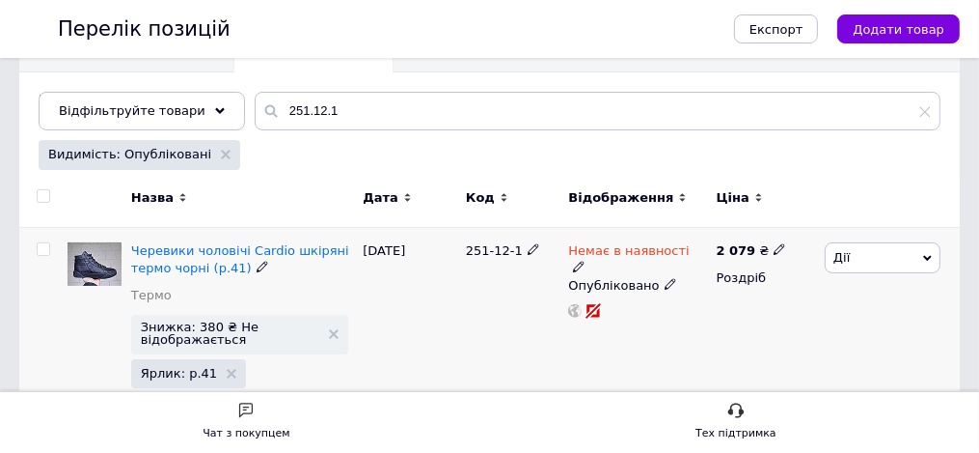
click at [267, 272] on use at bounding box center [262, 266] width 11 height 11
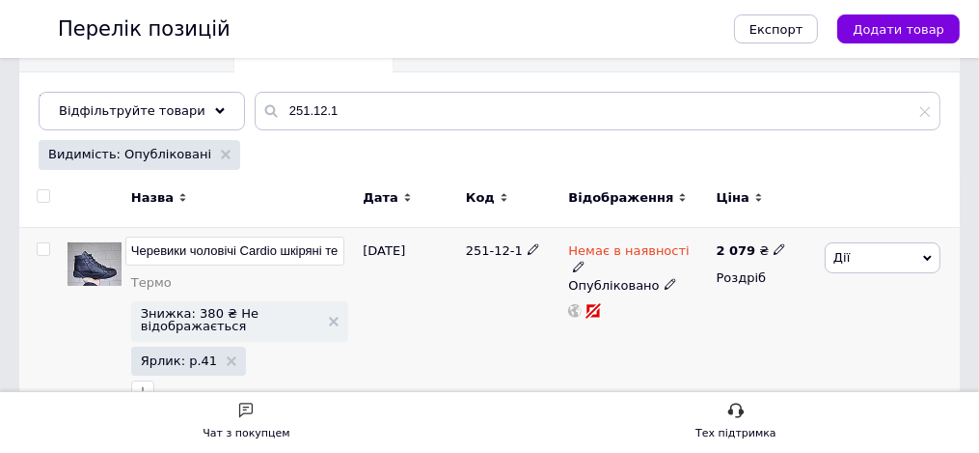
scroll to position [0, 207]
type input "Черевики чоловічі Cardio шкіряні термо чорні (р."
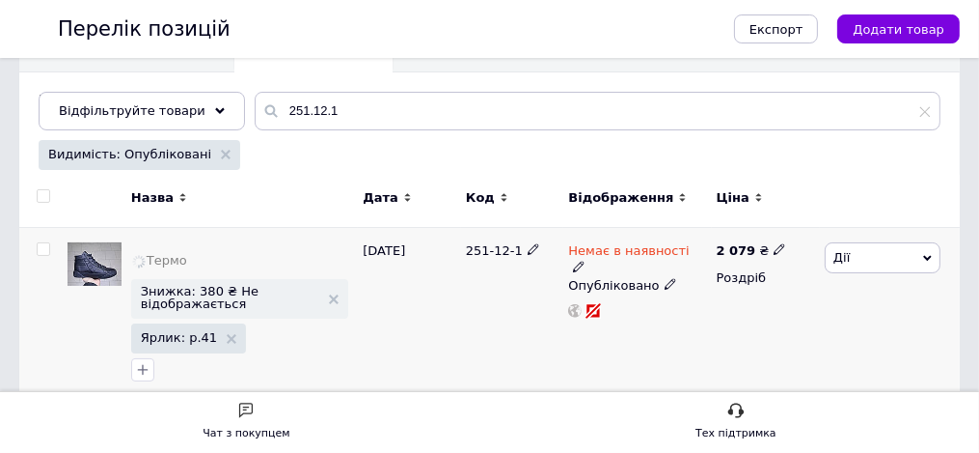
click at [354, 384] on div "Знижка: 380 ₴ Не відображається Ярлик: р.41" at bounding box center [242, 331] width 223 height 105
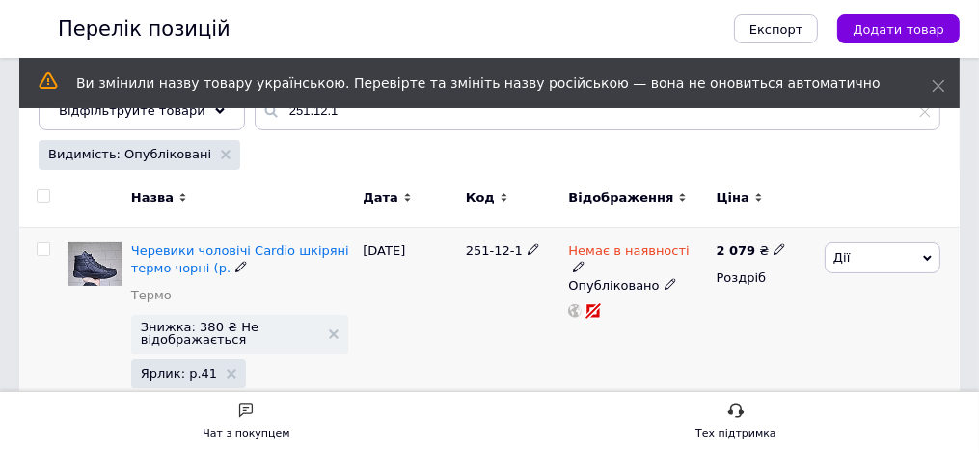
click at [665, 289] on icon at bounding box center [671, 284] width 12 height 12
click at [601, 337] on li "Прихований" at bounding box center [633, 323] width 145 height 27
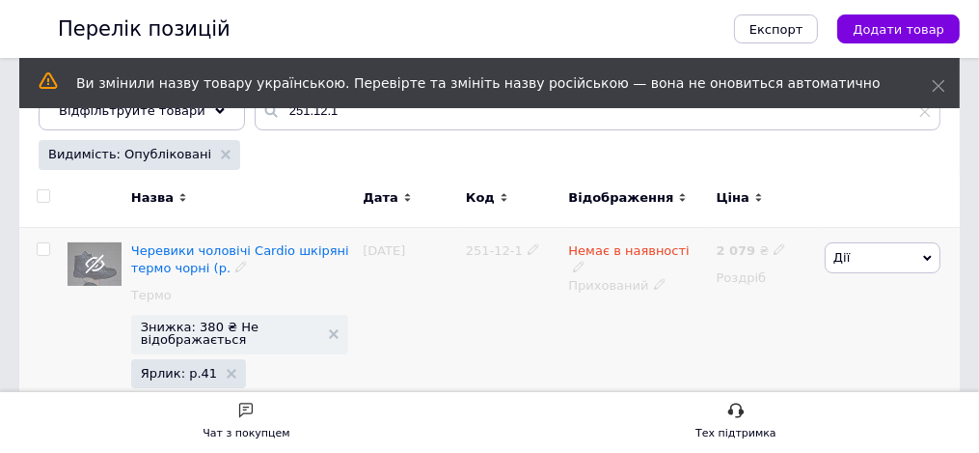
scroll to position [300, 0]
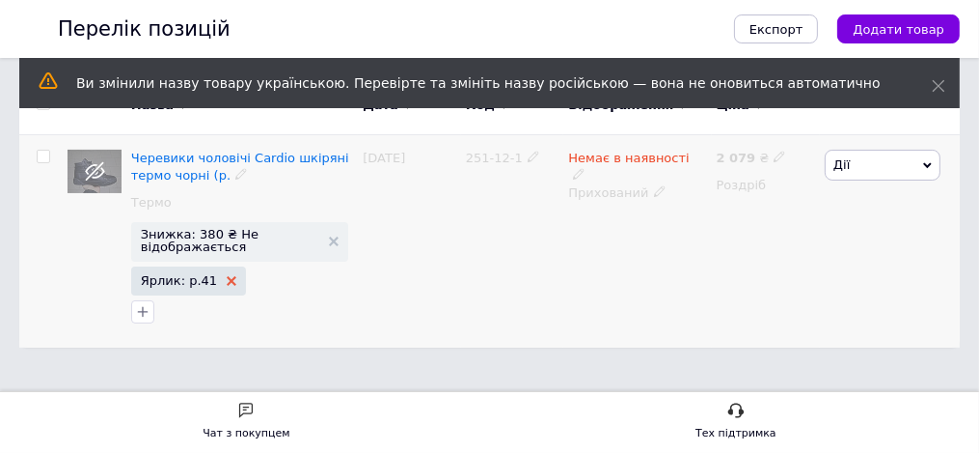
click at [236, 286] on use at bounding box center [232, 281] width 10 height 10
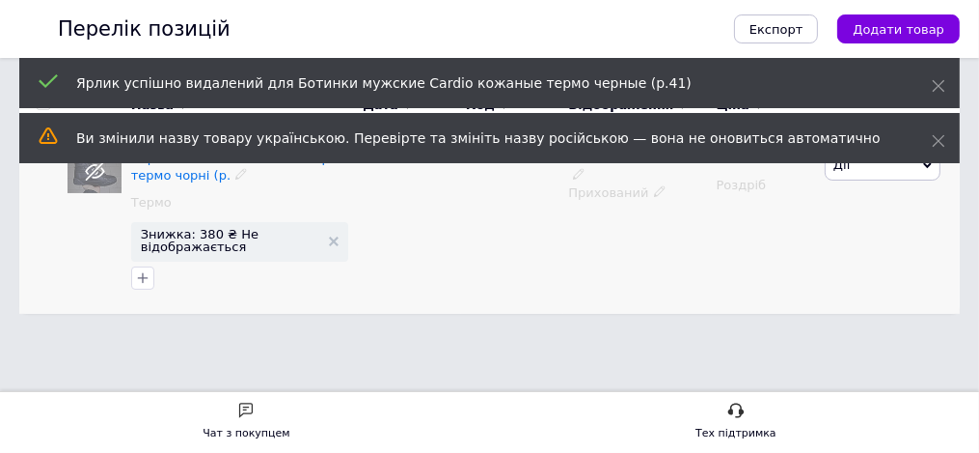
scroll to position [256, 0]
